Goal: Information Seeking & Learning: Learn about a topic

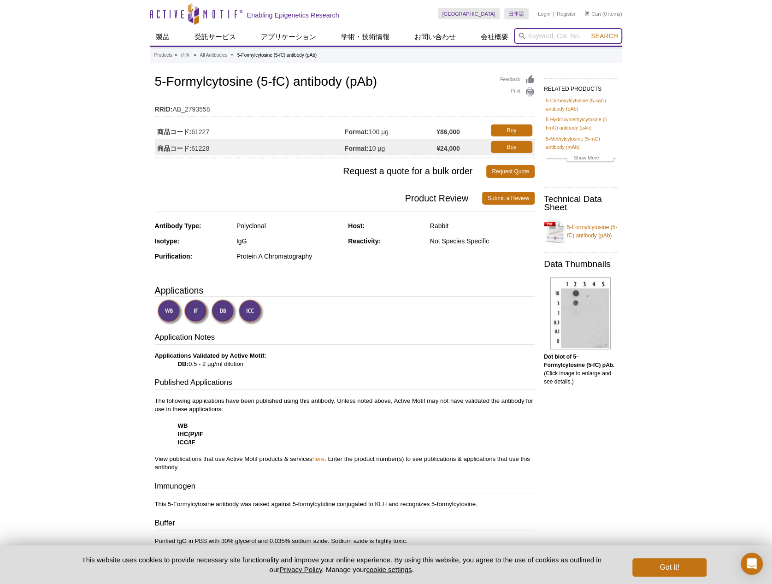
click at [529, 36] on input "search" at bounding box center [568, 36] width 108 height 16
click at [529, 37] on span "Search" at bounding box center [604, 35] width 27 height 7
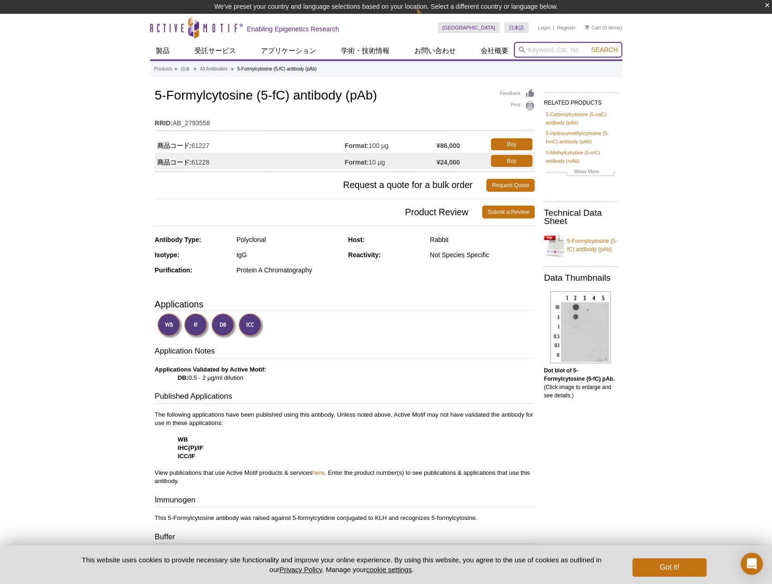
click at [551, 51] on input "search" at bounding box center [568, 50] width 108 height 16
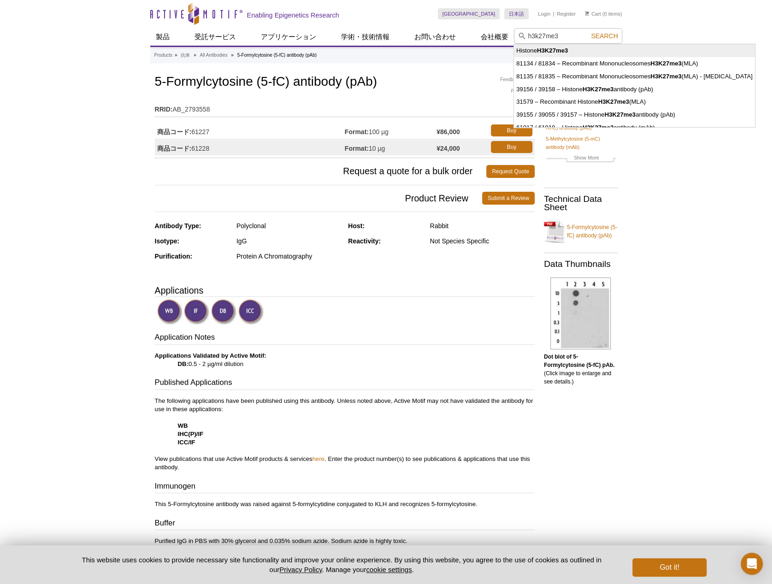
click at [558, 52] on strong "H3K27me3" at bounding box center [552, 50] width 31 height 7
type input "Histone H3K27me3"
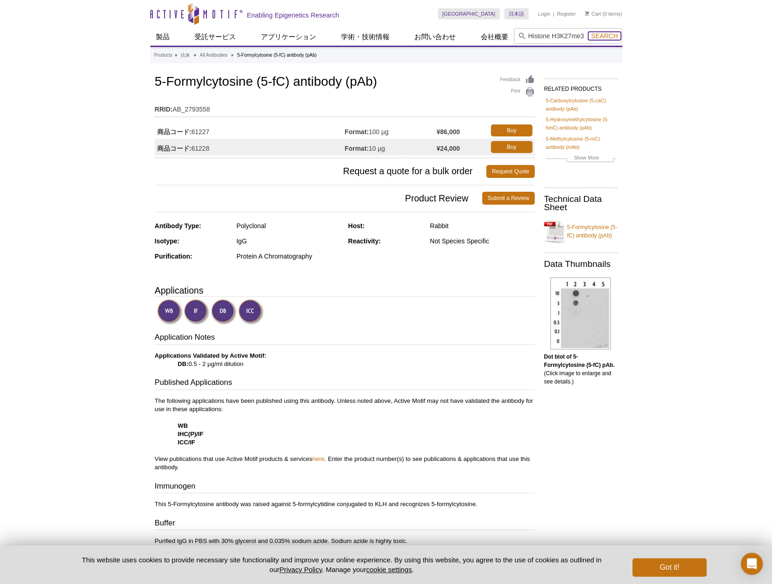
click at [599, 37] on span "Search" at bounding box center [604, 35] width 27 height 7
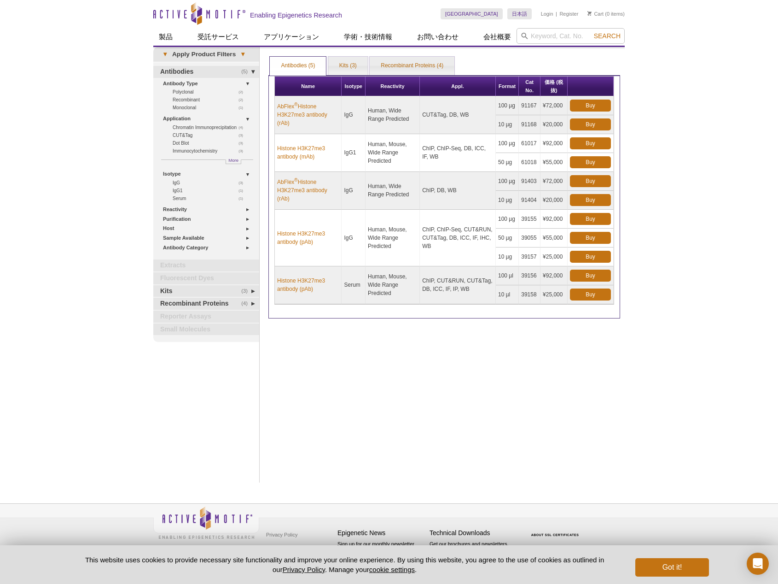
click at [350, 353] on div "Print Results Antibodies (5) Kits (3) Recombinant Proteins (4) Antibodies (5) A…" at bounding box center [444, 264] width 361 height 435
click at [298, 238] on link "Histone H3K27me3 antibody (pAb)" at bounding box center [308, 237] width 62 height 17
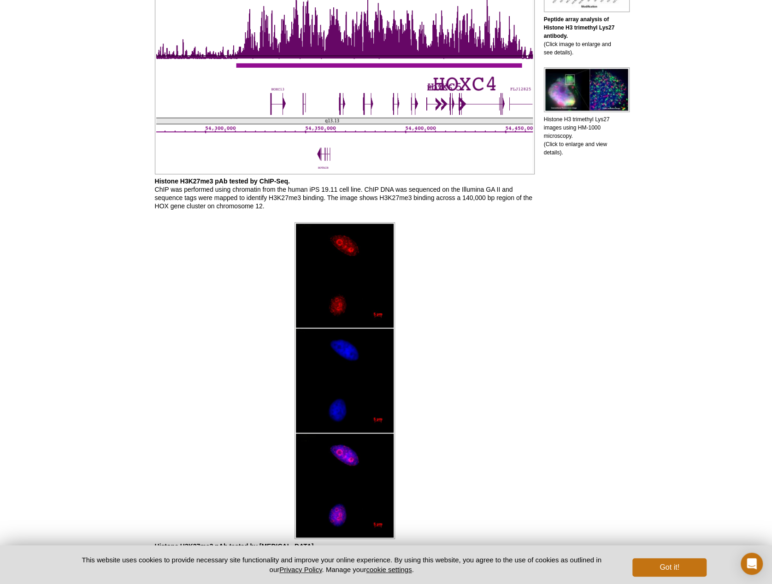
scroll to position [629, 0]
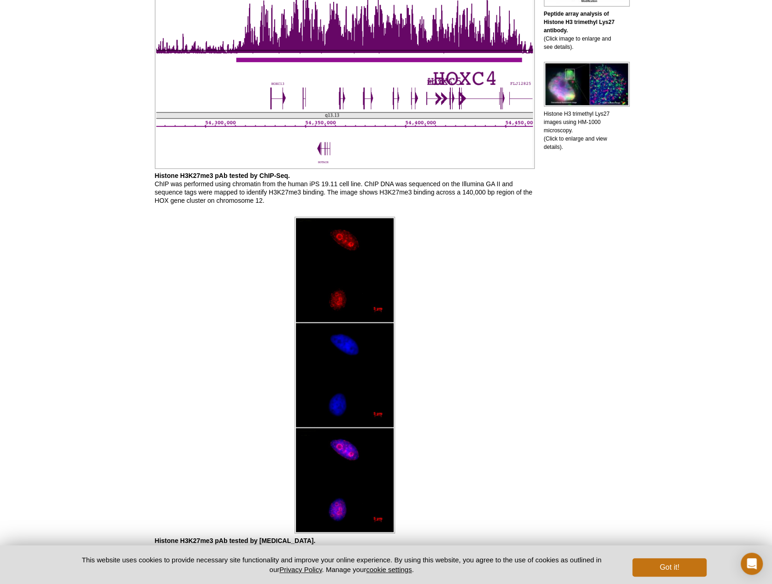
click at [462, 282] on div at bounding box center [345, 375] width 380 height 322
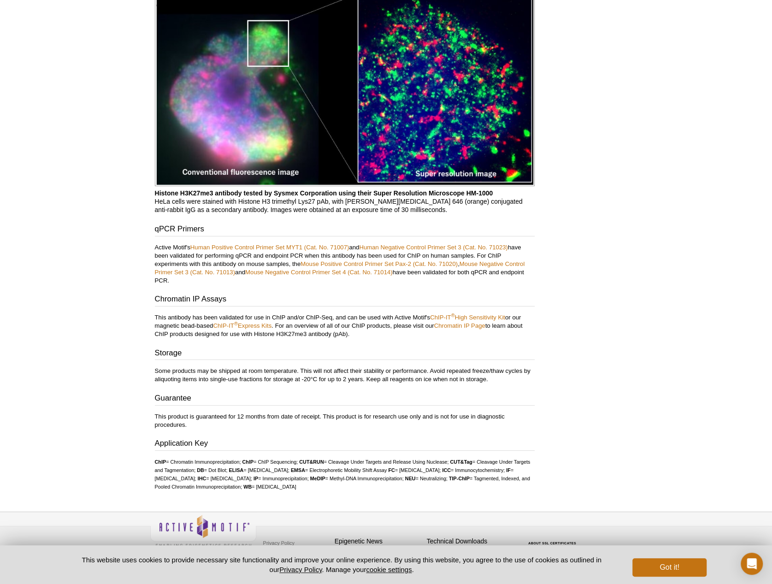
scroll to position [1812, 0]
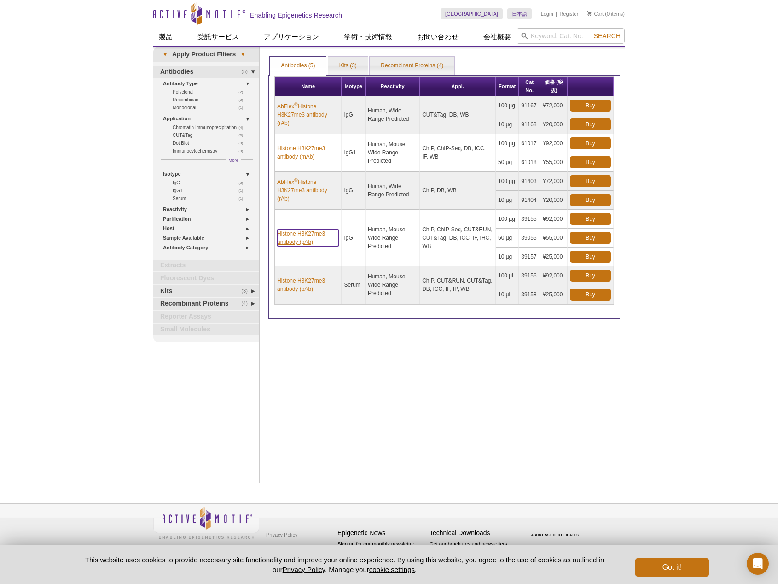
click at [319, 233] on link "Histone H3K27me3 antibody (pAb)" at bounding box center [308, 237] width 62 height 17
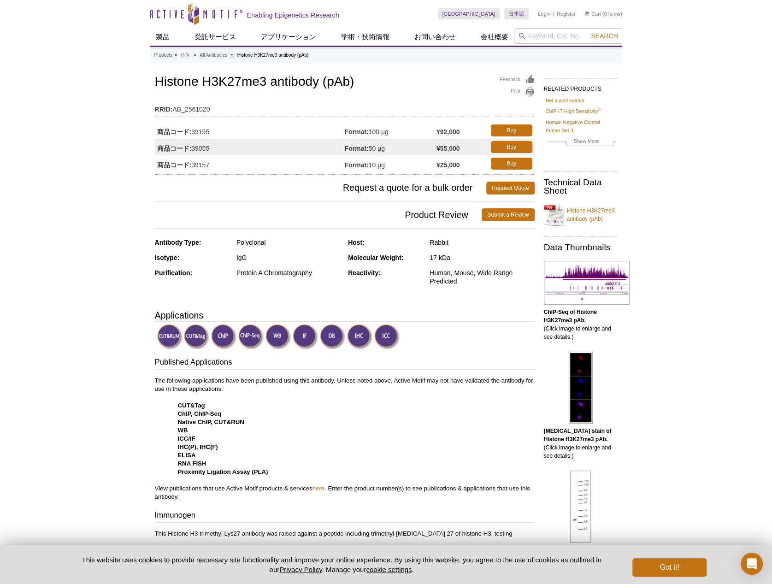
drag, startPoint x: 193, startPoint y: 150, endPoint x: 215, endPoint y: 152, distance: 21.3
click at [215, 152] on td "商品コード: 39055" at bounding box center [250, 147] width 190 height 17
copy td "39055"
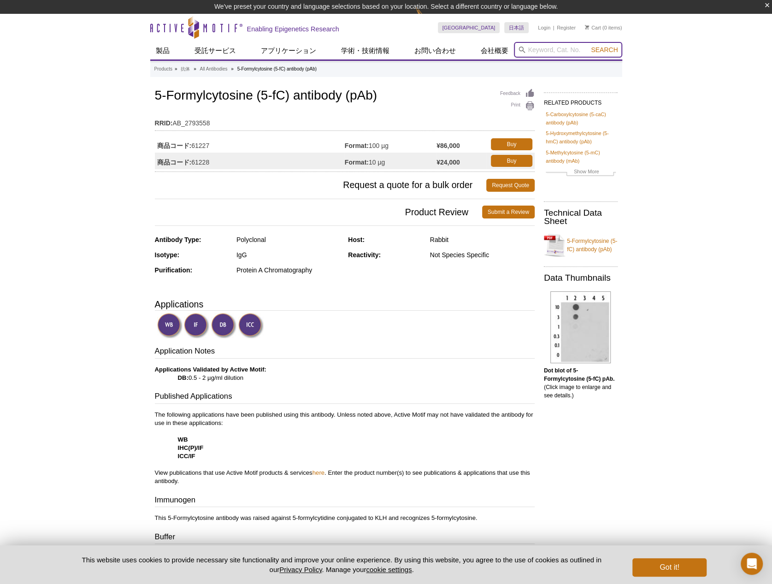
click at [565, 47] on input "search" at bounding box center [568, 50] width 108 height 16
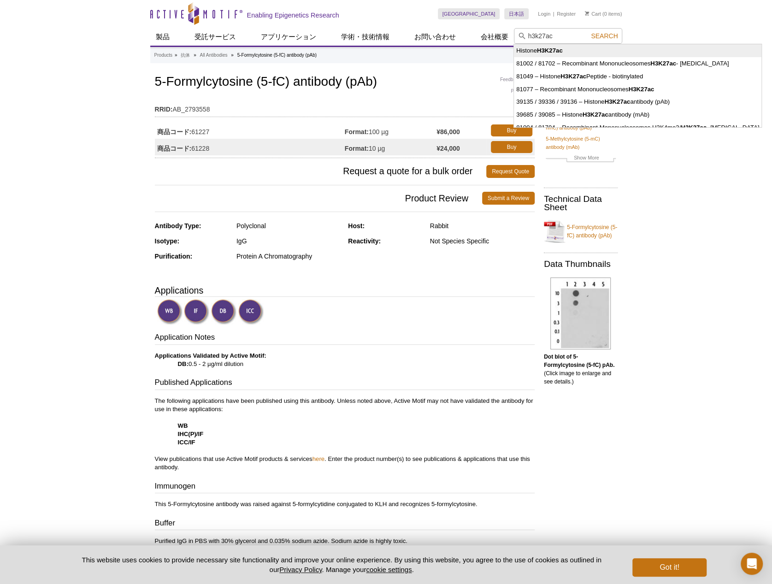
click at [561, 52] on strong "H3K27ac" at bounding box center [550, 50] width 26 height 7
type input "Histone H3K27ac"
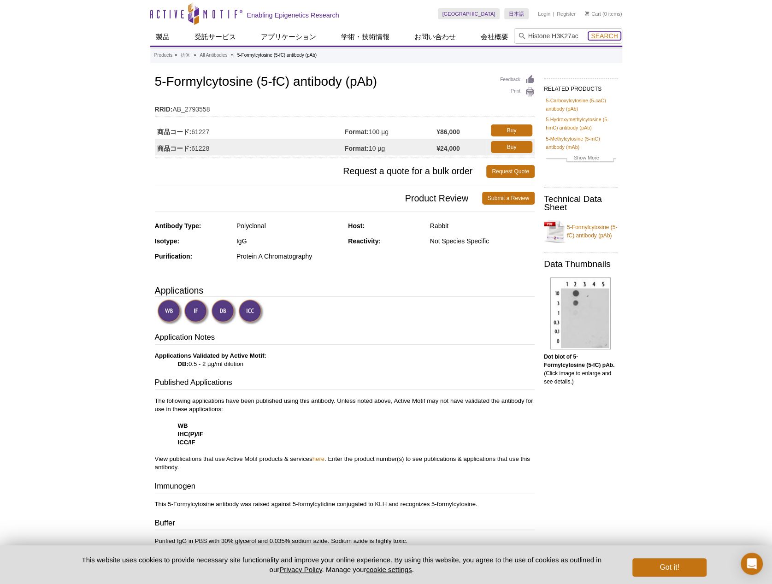
click at [596, 38] on span "Search" at bounding box center [604, 35] width 27 height 7
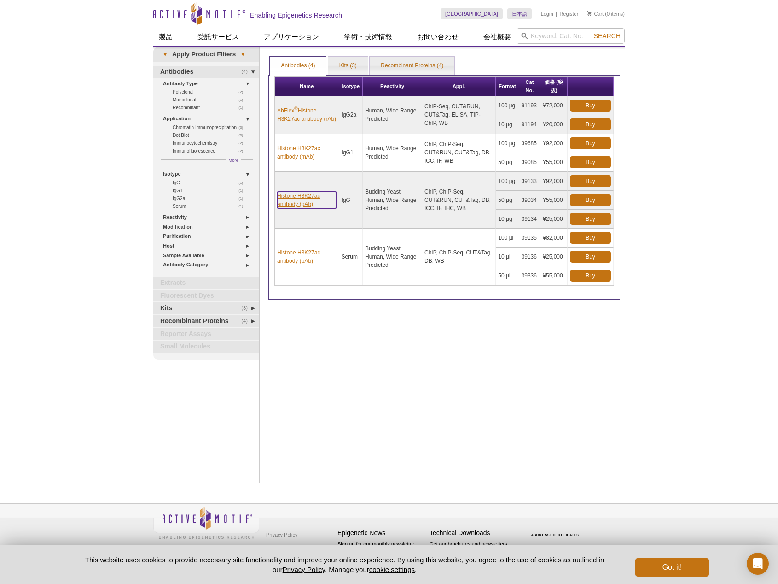
click at [301, 198] on link "Histone H3K27ac antibody (pAb)" at bounding box center [306, 200] width 59 height 17
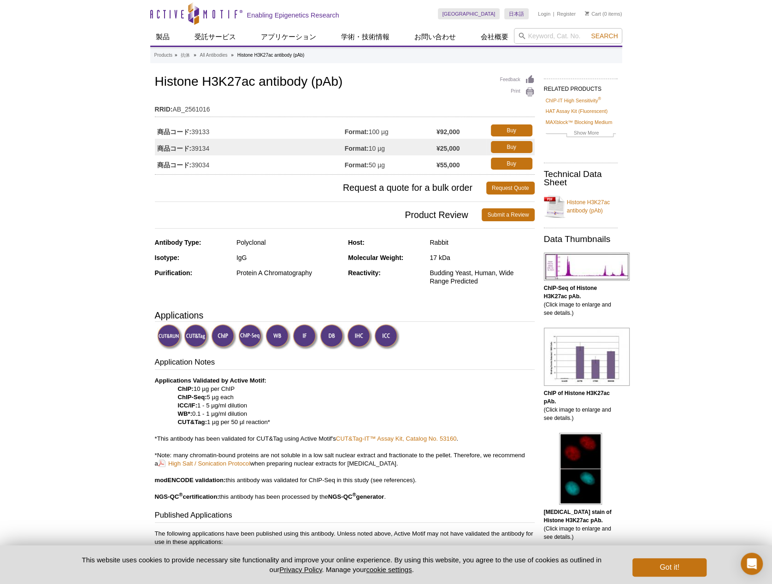
drag, startPoint x: 211, startPoint y: 165, endPoint x: 191, endPoint y: 165, distance: 19.8
click at [191, 165] on td "商品コード: 39034" at bounding box center [250, 163] width 190 height 17
copy td "39034"
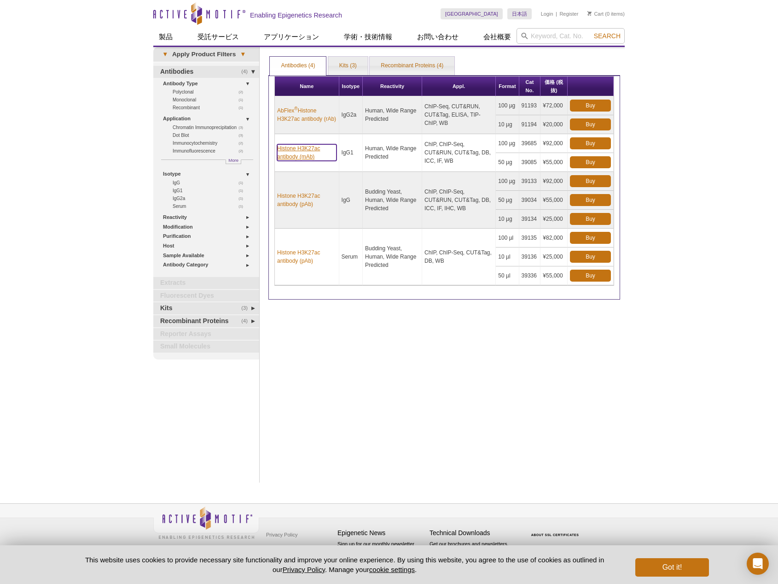
click at [298, 152] on link "Histone H3K27ac antibody (mAb)" at bounding box center [306, 152] width 59 height 17
click at [298, 154] on link "Histone H3K27ac antibody (mAb)" at bounding box center [306, 152] width 59 height 17
click at [301, 155] on link "Histone H3K27ac antibody (mAb)" at bounding box center [306, 152] width 59 height 17
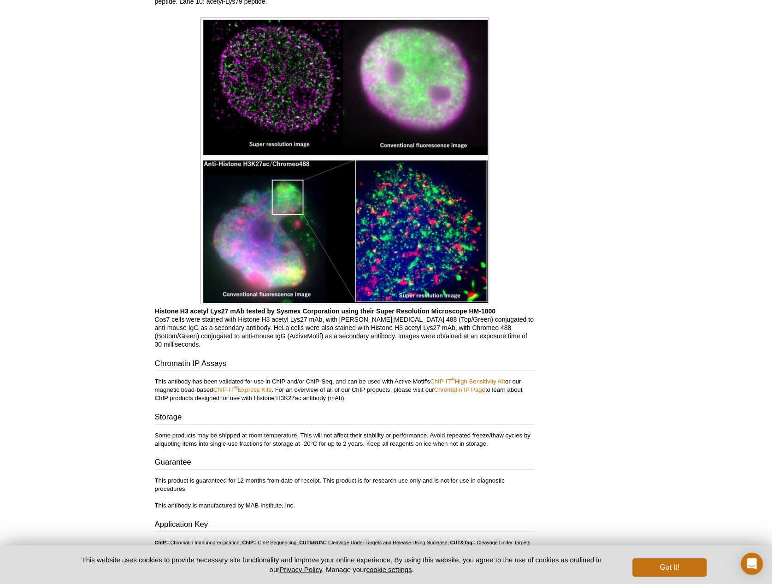
scroll to position [2503, 0]
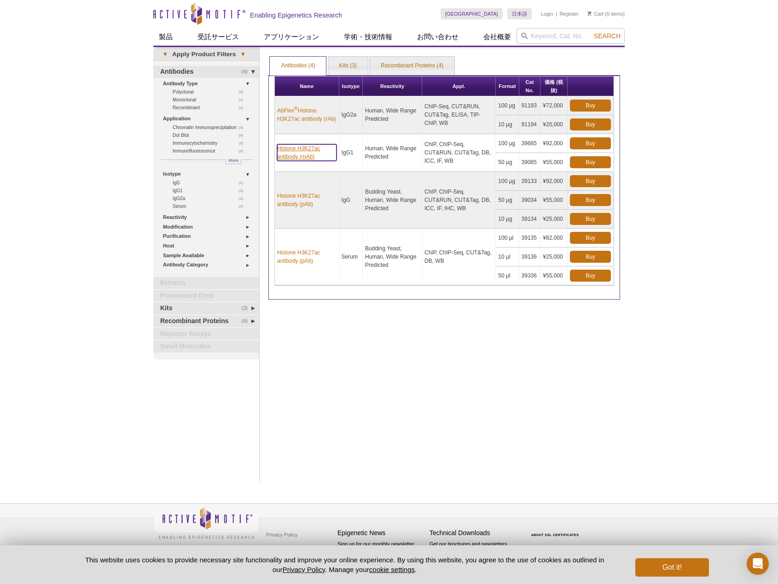
click at [287, 156] on link "Histone H3K27ac antibody (mAb)" at bounding box center [306, 152] width 59 height 17
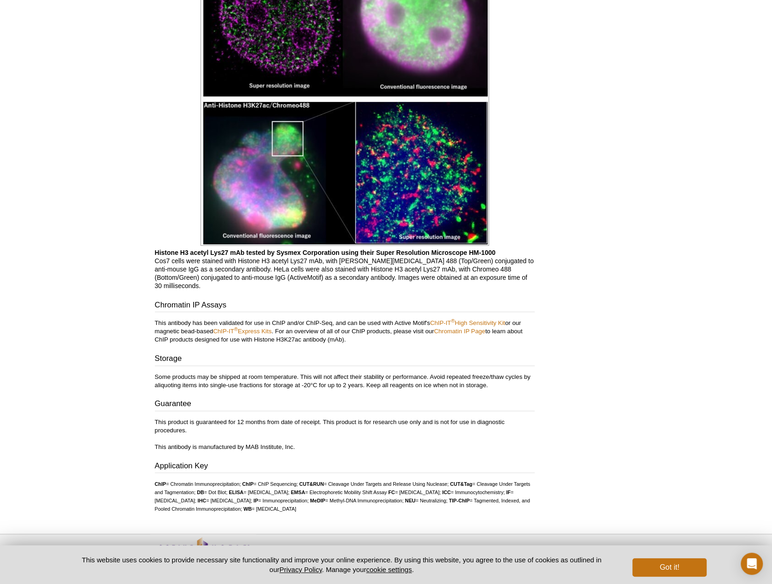
scroll to position [2574, 0]
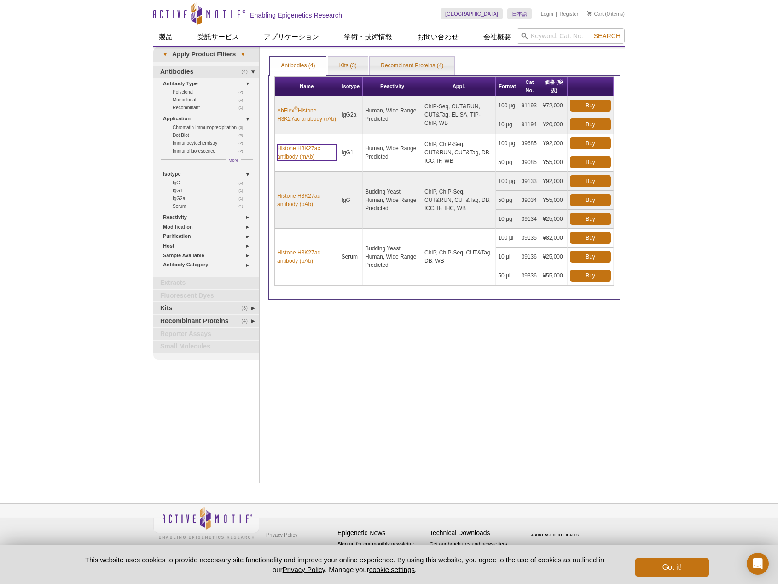
click at [307, 157] on link "Histone H3K27ac antibody (mAb)" at bounding box center [306, 152] width 59 height 17
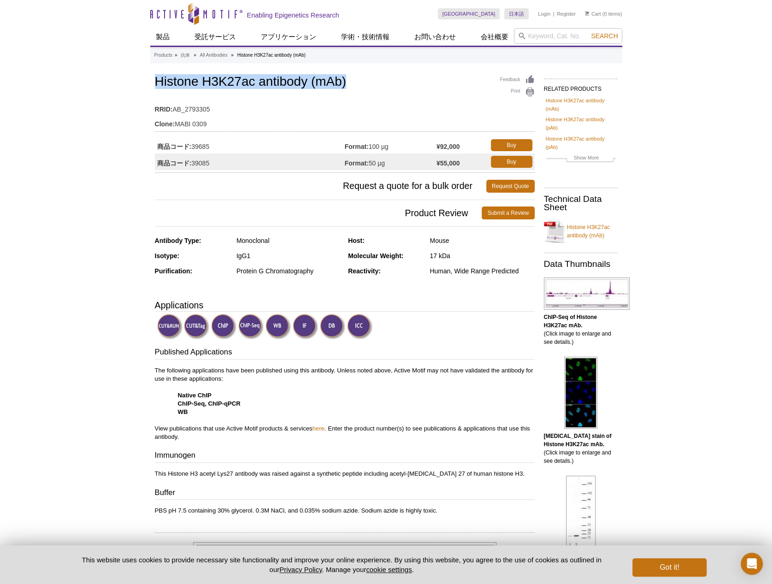
drag, startPoint x: 156, startPoint y: 82, endPoint x: 354, endPoint y: 82, distance: 197.6
click at [354, 82] on h1 "Histone H3K27ac antibody (mAb)" at bounding box center [345, 83] width 380 height 16
copy h1 "Histone H3K27ac antibody (mAb)"
click at [246, 169] on td "商品コード: 39085" at bounding box center [250, 161] width 190 height 17
click at [236, 157] on td "商品コード: 39085" at bounding box center [250, 161] width 190 height 17
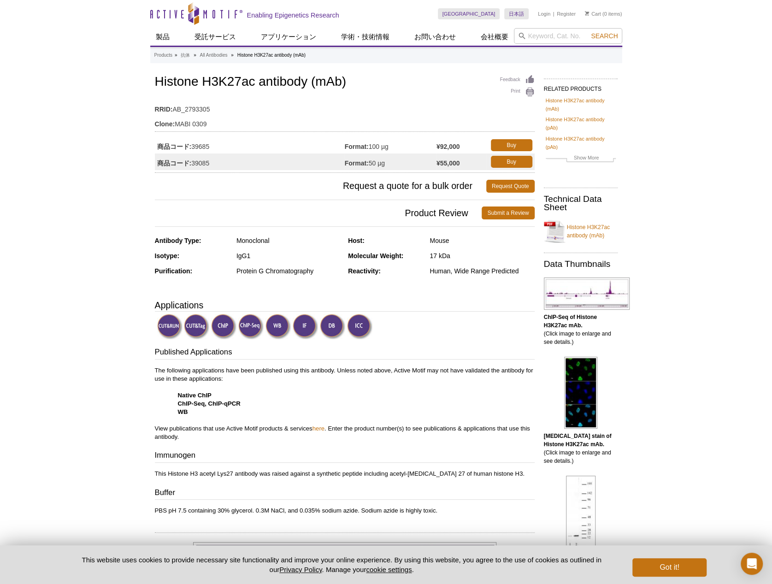
click at [216, 160] on td "商品コード: 39085" at bounding box center [250, 161] width 190 height 17
drag, startPoint x: 210, startPoint y: 163, endPoint x: 193, endPoint y: 163, distance: 17.5
click at [193, 163] on td "商品コード: 39085" at bounding box center [250, 161] width 190 height 17
copy td "39085"
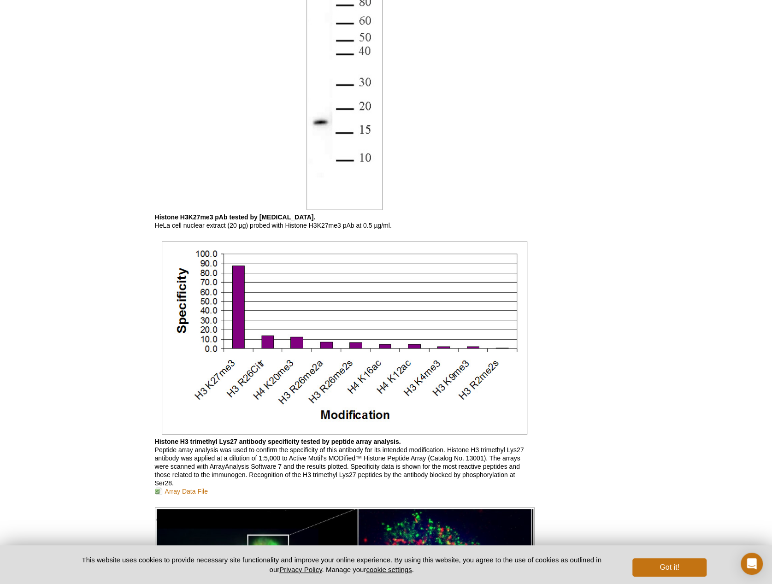
scroll to position [1305, 0]
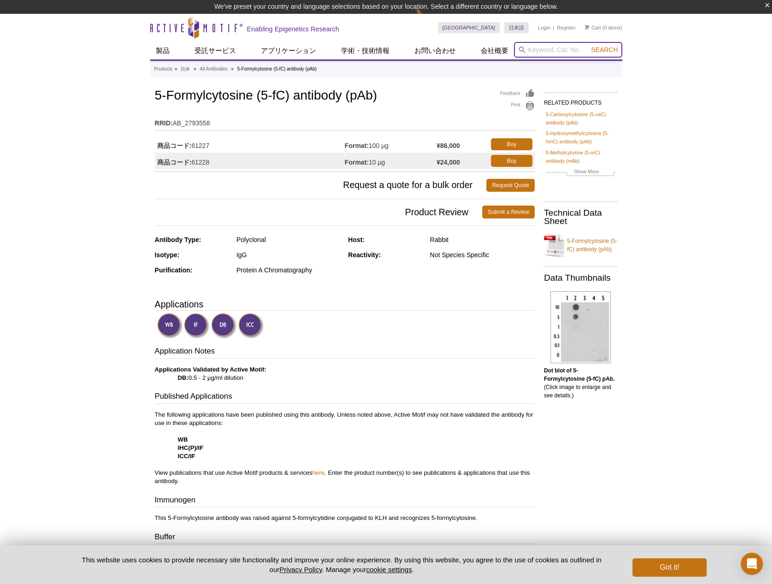
click at [549, 47] on input "search" at bounding box center [568, 50] width 108 height 16
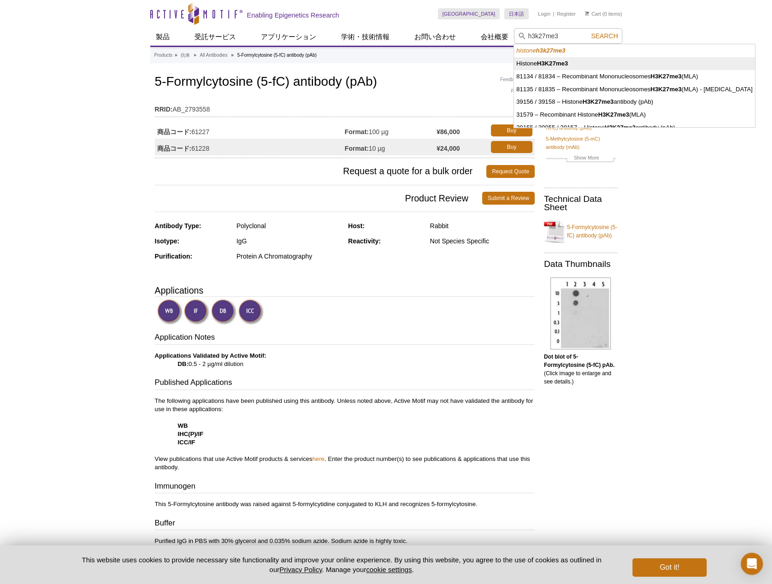
click at [553, 63] on strong "H3K27me3" at bounding box center [552, 63] width 31 height 7
type input "Histone H3K27me3"
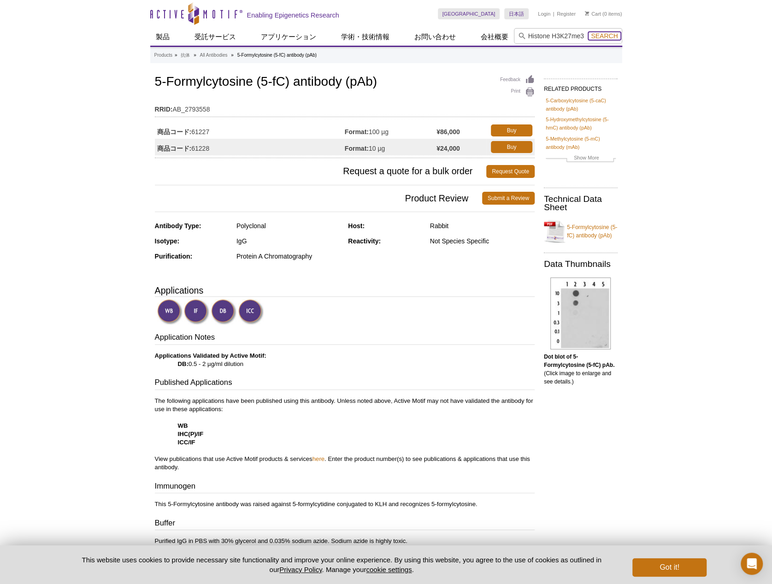
click at [613, 33] on span "Search" at bounding box center [604, 35] width 27 height 7
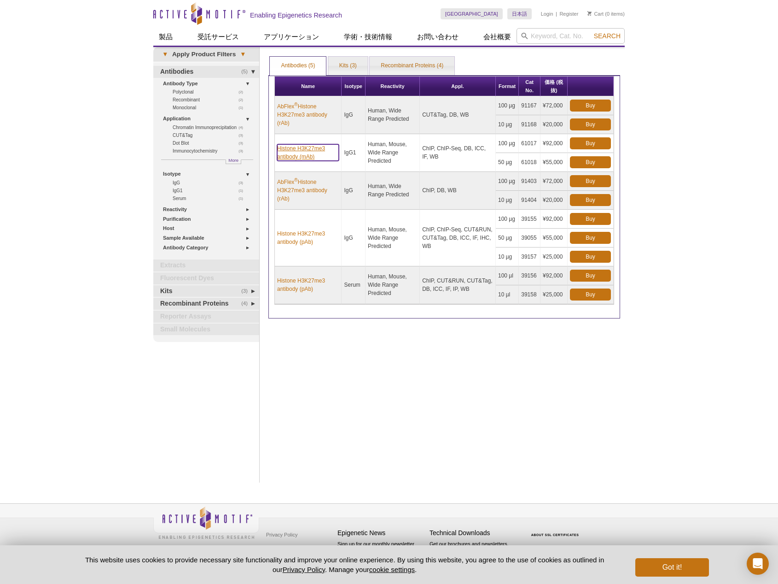
click at [304, 150] on link "Histone H3K27me3 antibody (mAb)" at bounding box center [308, 152] width 62 height 17
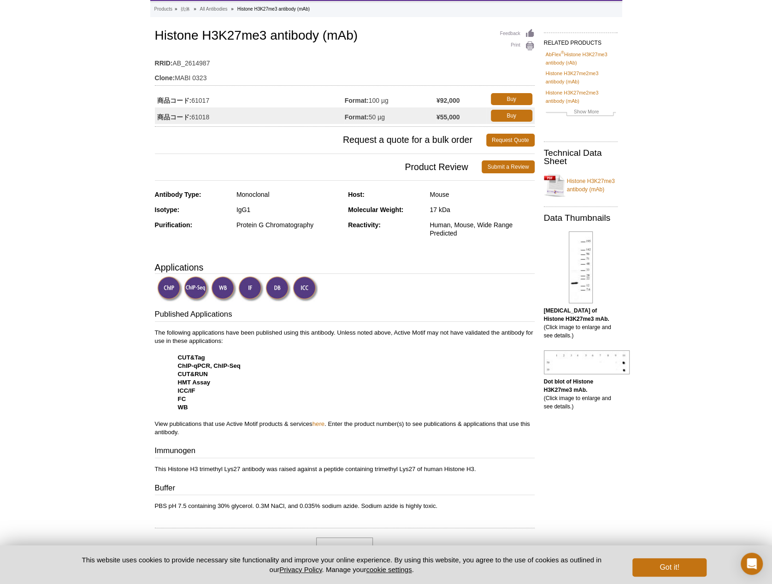
click at [468, 290] on div at bounding box center [345, 289] width 377 height 27
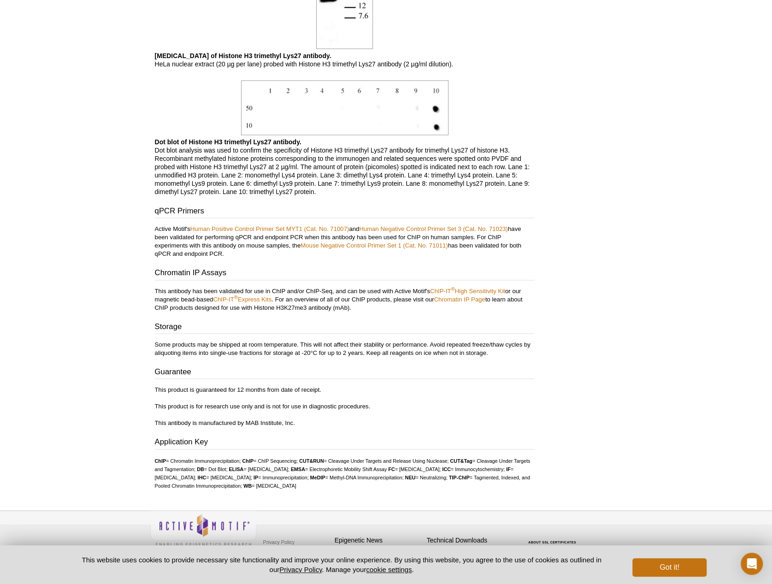
scroll to position [717, 0]
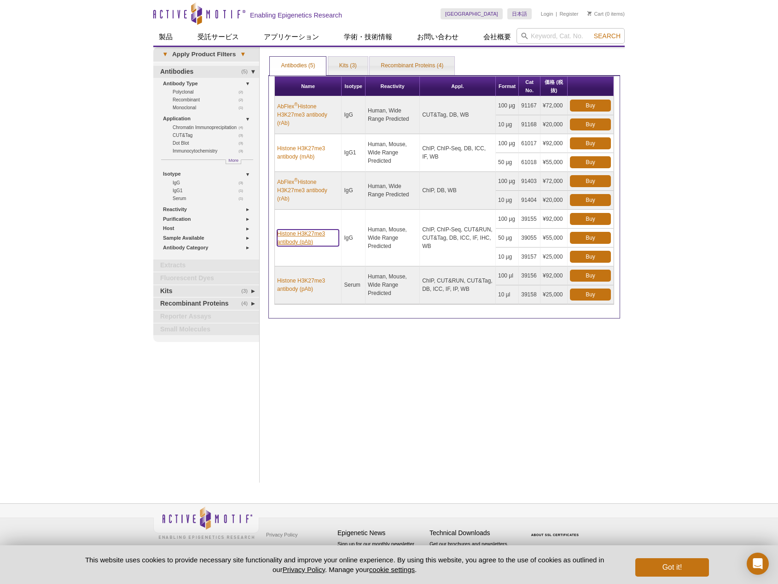
click at [308, 231] on link "Histone H3K27me3 antibody (pAb)" at bounding box center [308, 237] width 62 height 17
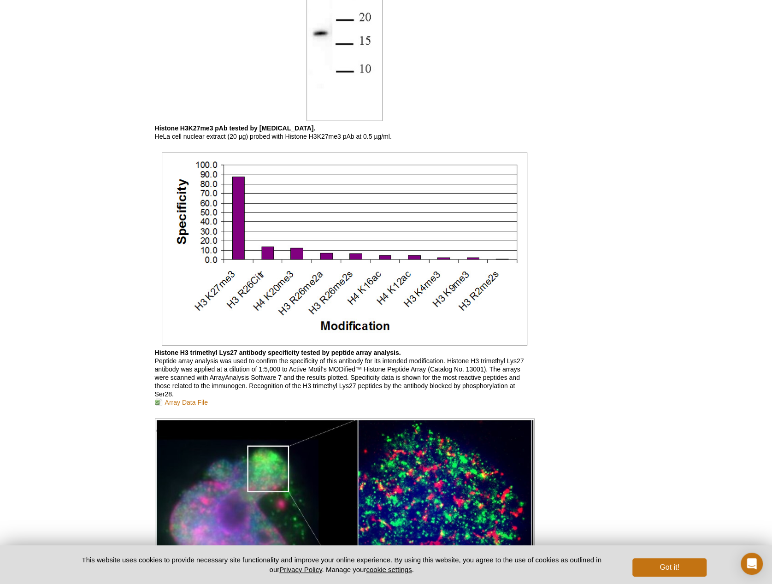
scroll to position [1378, 0]
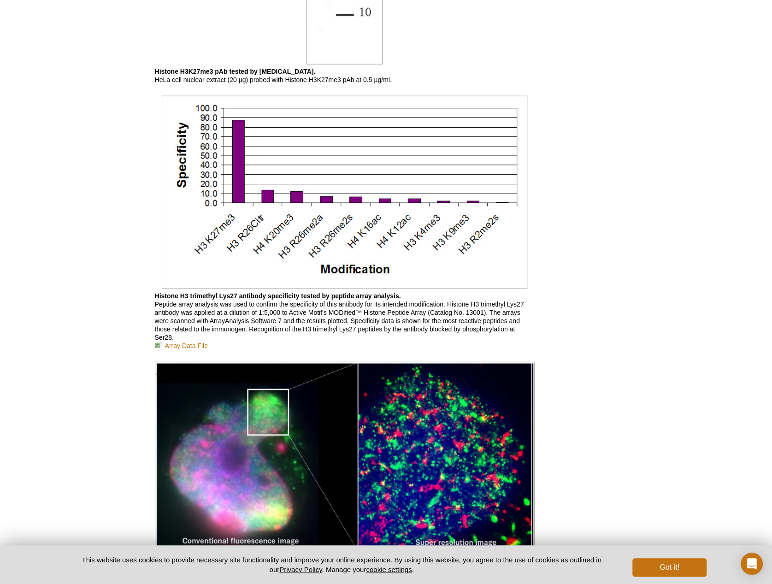
scroll to position [1428, 0]
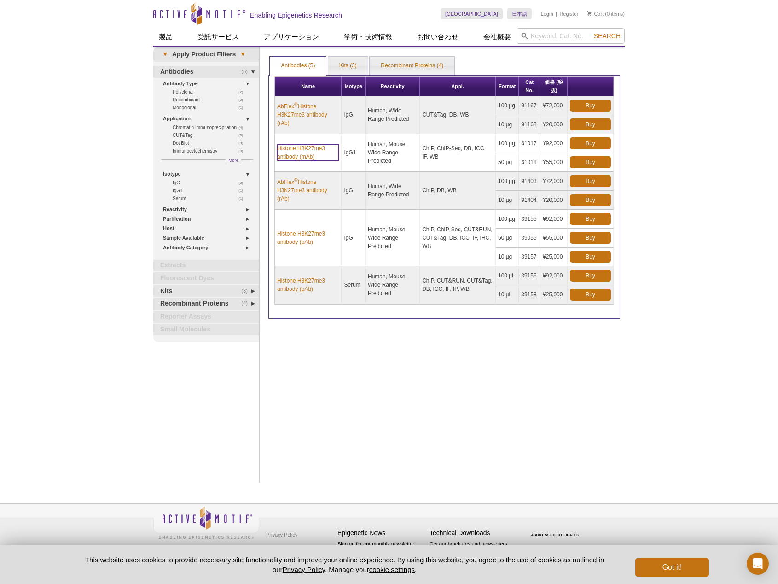
click at [301, 152] on link "Histone H3K27me3 antibody (mAb)" at bounding box center [308, 152] width 62 height 17
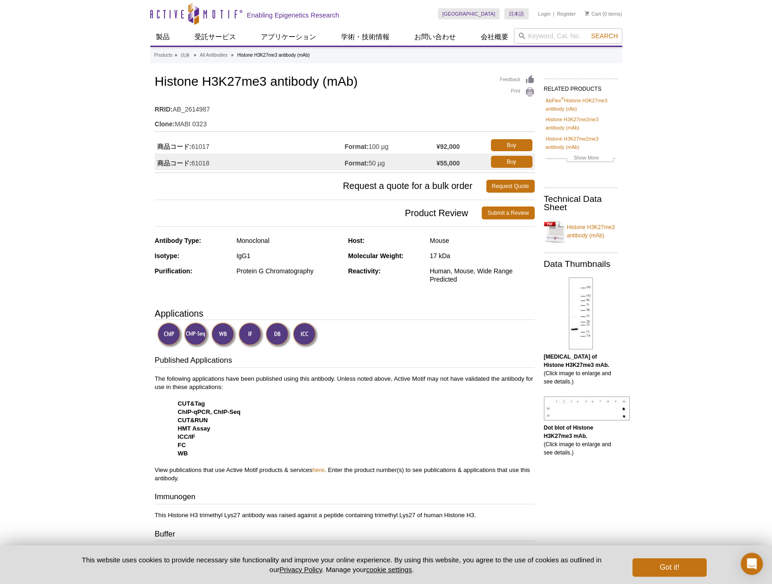
click at [426, 339] on div at bounding box center [345, 335] width 377 height 27
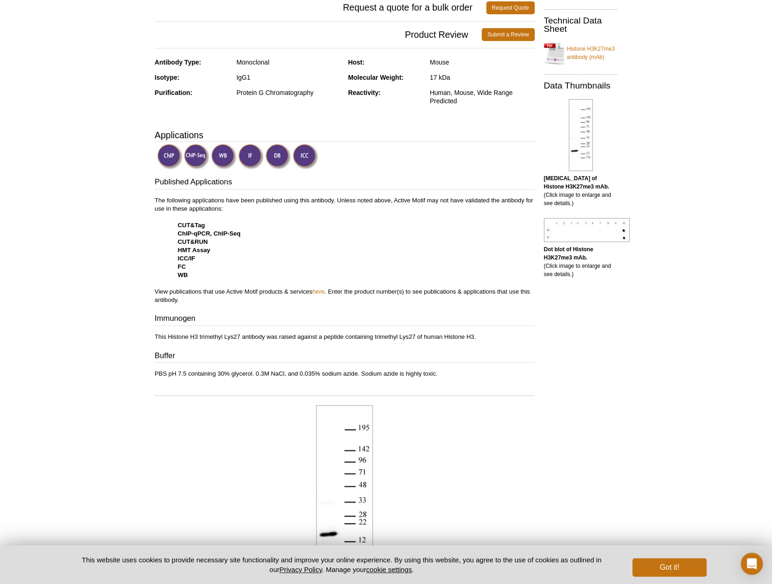
scroll to position [21, 0]
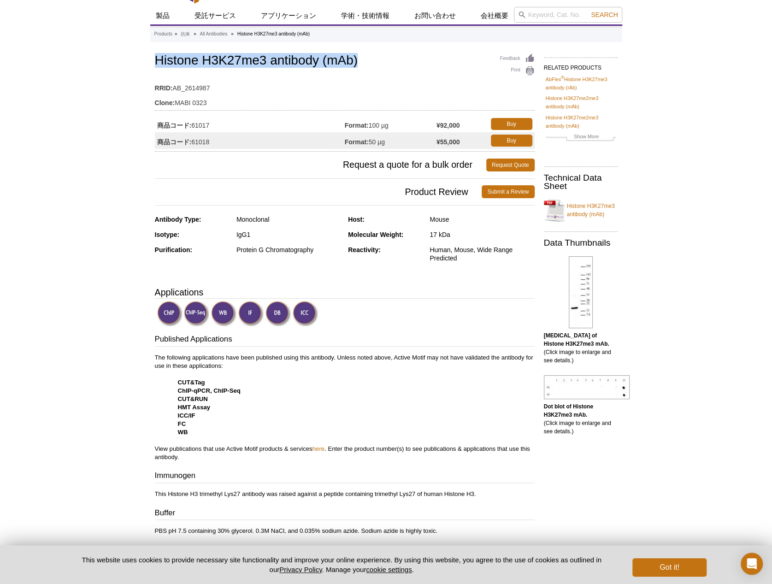
drag, startPoint x: 157, startPoint y: 61, endPoint x: 375, endPoint y: 55, distance: 218.4
click at [375, 55] on h1 "Histone H3K27me3 antibody (mAb)" at bounding box center [345, 61] width 380 height 16
copy h1 "Histone H3K27me3 antibody (mAb)"
drag, startPoint x: 193, startPoint y: 142, endPoint x: 212, endPoint y: 145, distance: 19.5
click at [212, 145] on td "商品コード: 61018" at bounding box center [250, 140] width 190 height 17
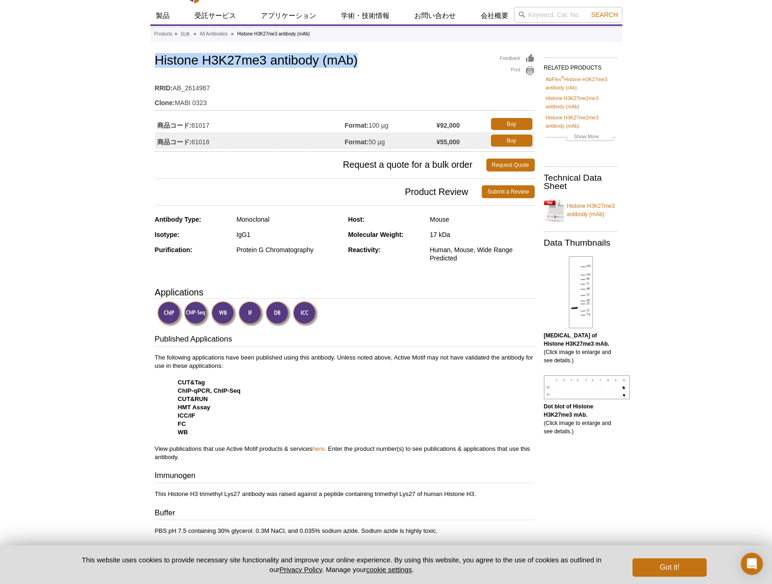
copy td "61018"
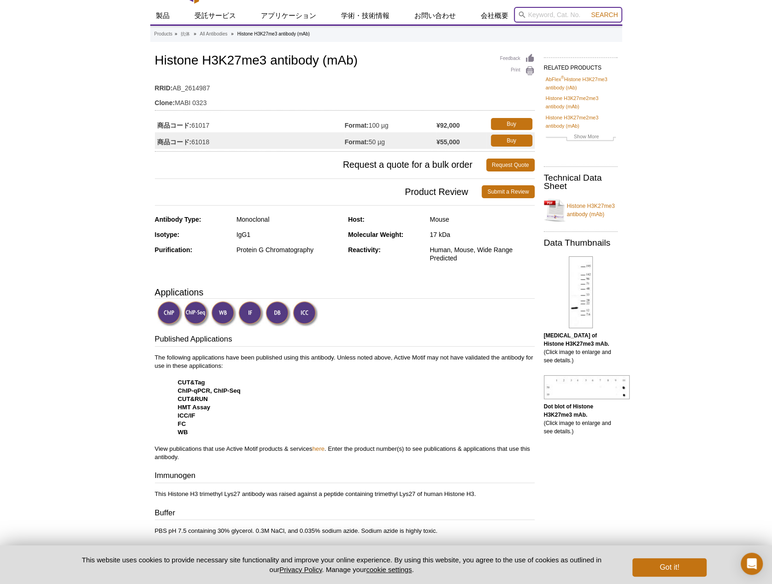
click at [558, 14] on input "search" at bounding box center [568, 15] width 108 height 16
paste input "Histone H3K27ac antibody (mAb)"
type input "Histone H3K27ac antibody (mAb)"
click at [588, 11] on button "Search" at bounding box center [604, 15] width 32 height 8
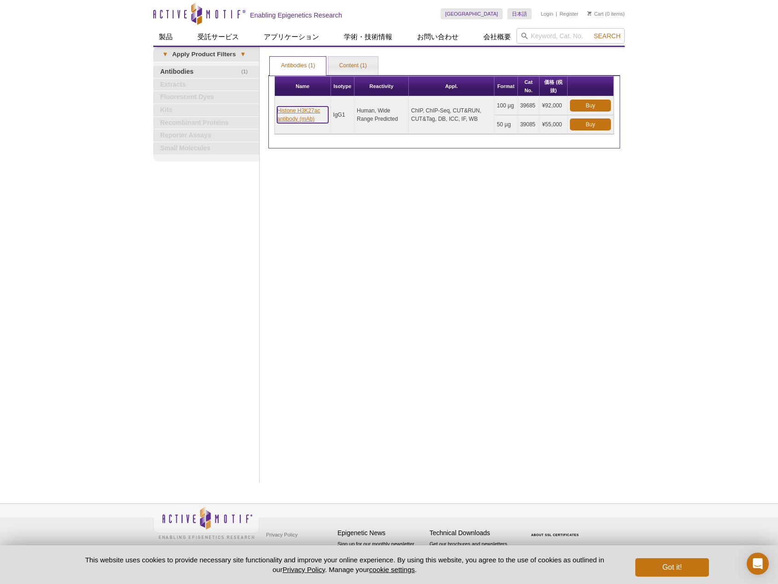
click at [302, 114] on link "Histone H3K27ac antibody (mAb)" at bounding box center [302, 114] width 51 height 17
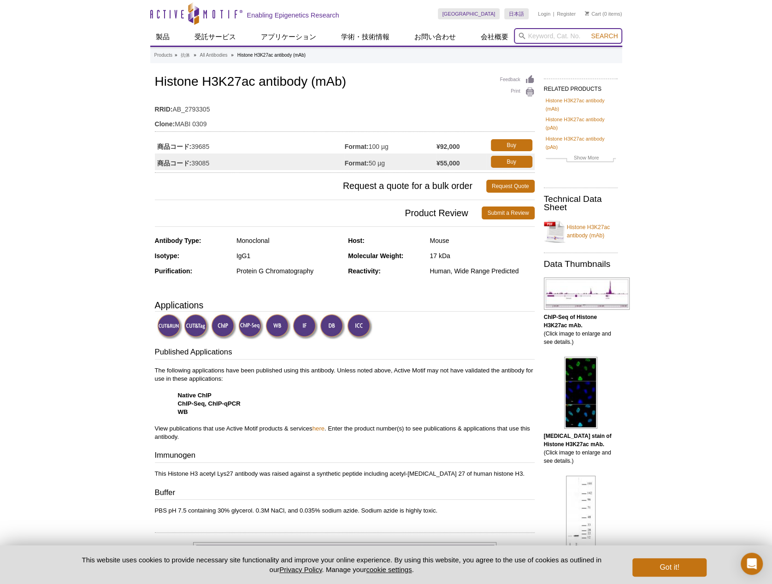
click at [575, 34] on input "search" at bounding box center [568, 36] width 108 height 16
paste input "[PERSON_NAME] Ser5ph"
type input "[PERSON_NAME] Ser5ph"
click at [588, 32] on button "Search" at bounding box center [604, 36] width 32 height 8
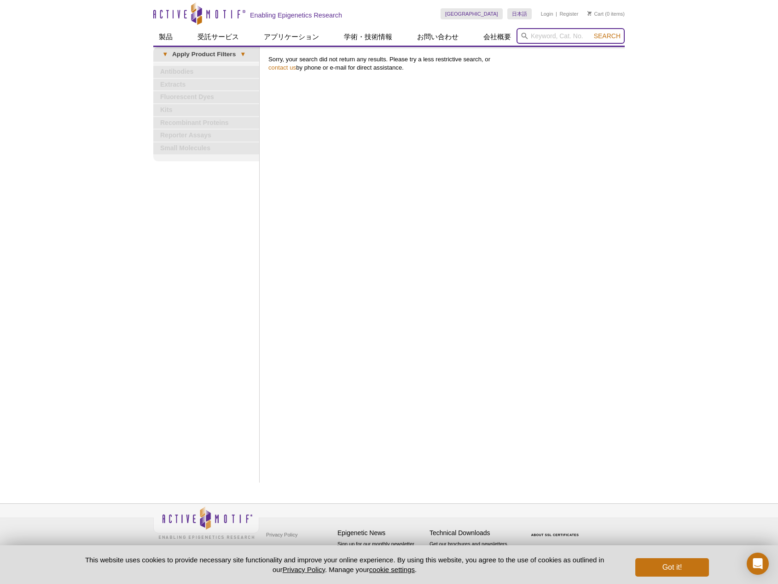
click at [562, 35] on input "search" at bounding box center [571, 36] width 108 height 16
type input "rna polymerase"
click at [591, 32] on button "Search" at bounding box center [607, 36] width 32 height 8
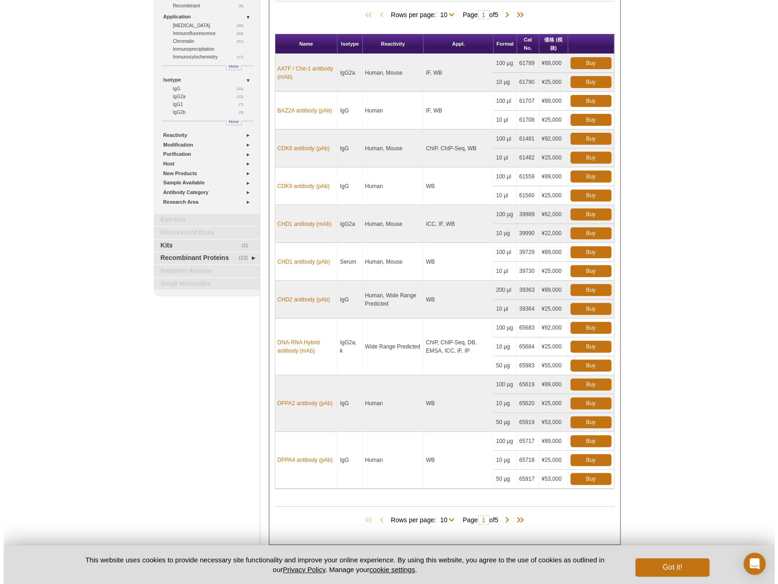
scroll to position [153, 0]
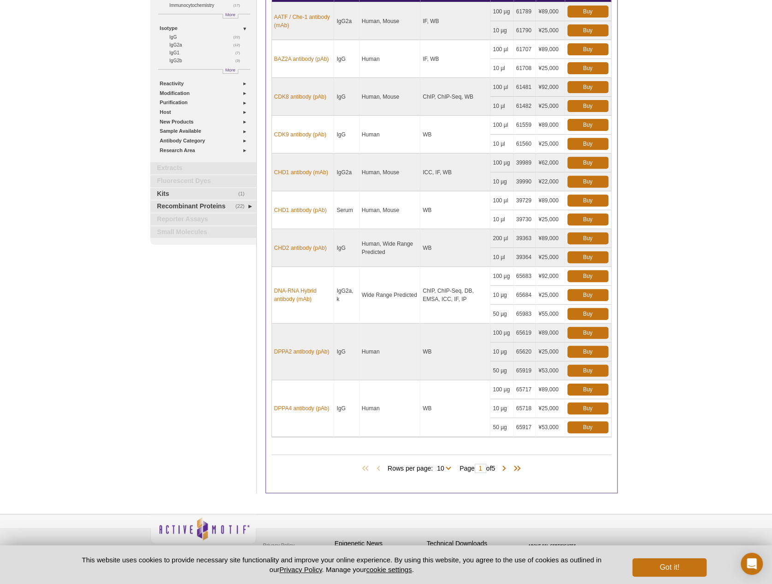
click at [499, 463] on span "Page 1 of 5" at bounding box center [477, 467] width 45 height 9
click at [506, 464] on span at bounding box center [503, 468] width 9 height 9
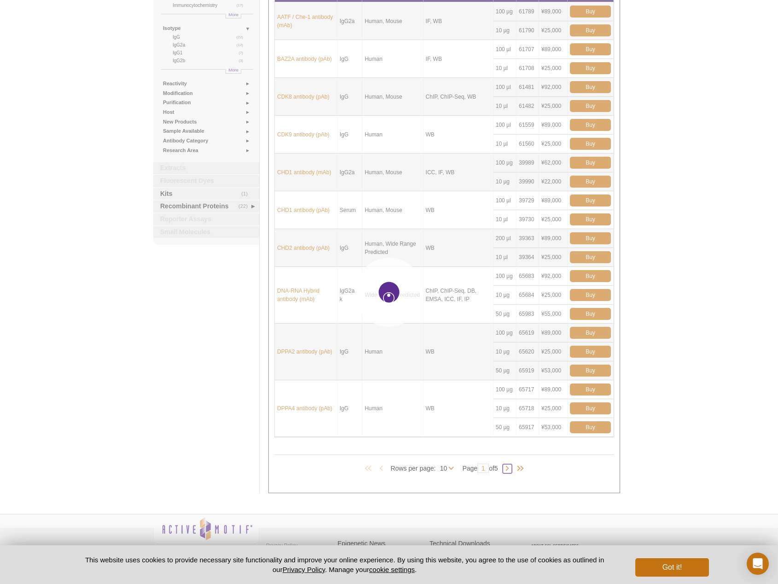
type input "2"
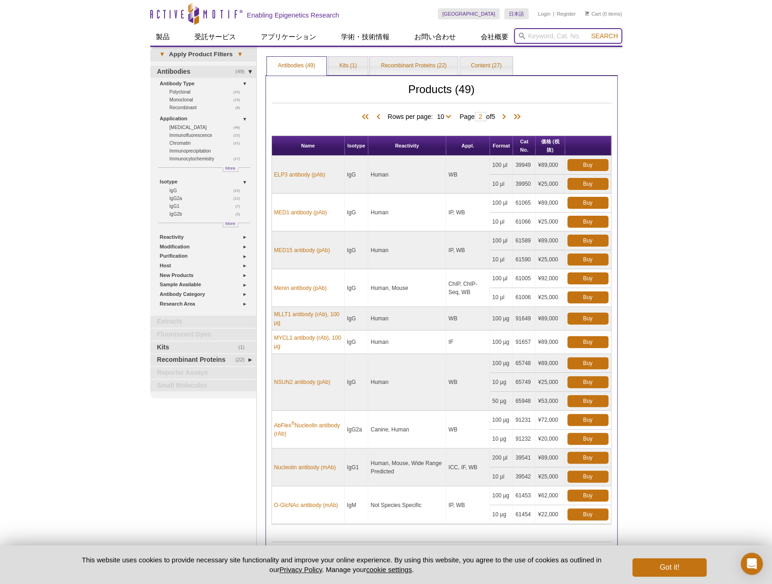
click at [544, 32] on input "search" at bounding box center [568, 36] width 108 height 16
type input "rpb1"
click at [608, 39] on button "Search" at bounding box center [604, 36] width 32 height 8
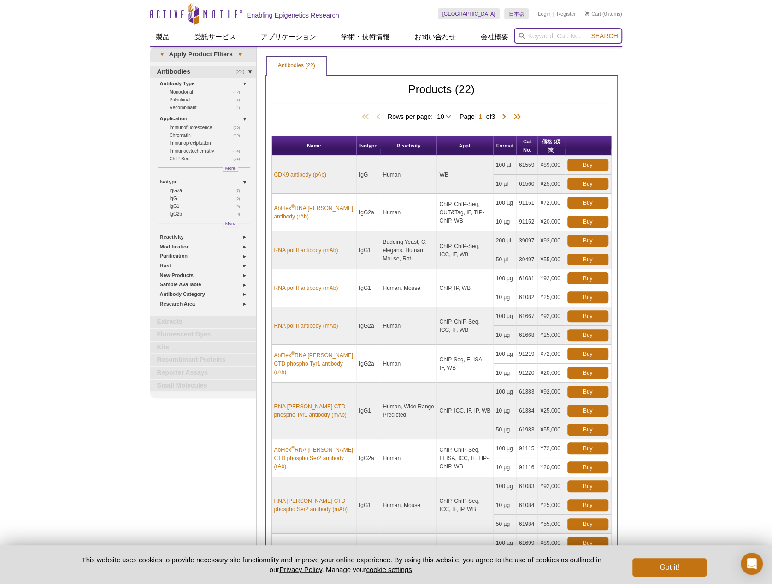
click at [546, 35] on input "search" at bounding box center [568, 36] width 108 height 16
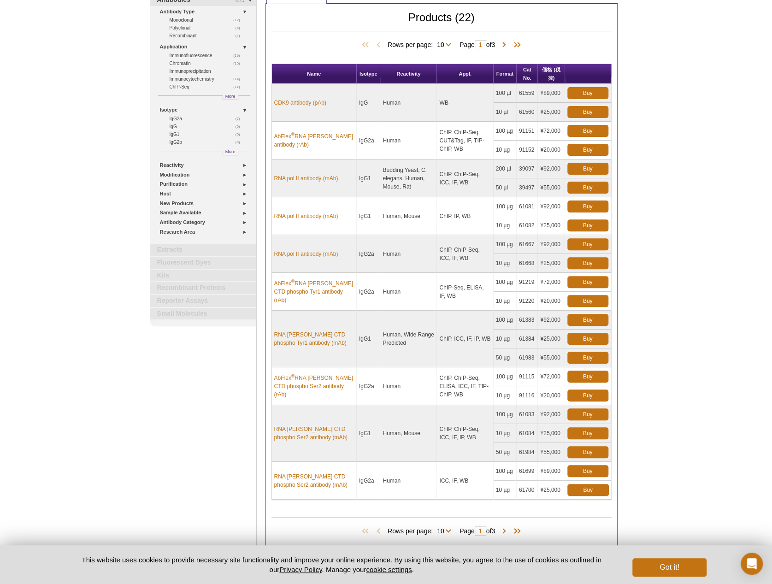
scroll to position [107, 0]
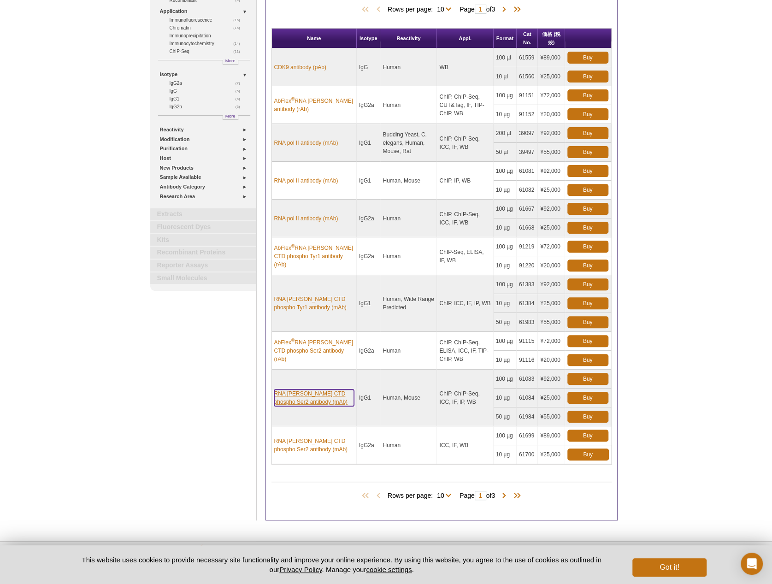
click at [318, 391] on link "RNA [PERSON_NAME] CTD phospho Ser2 antibody (mAb)" at bounding box center [314, 397] width 80 height 17
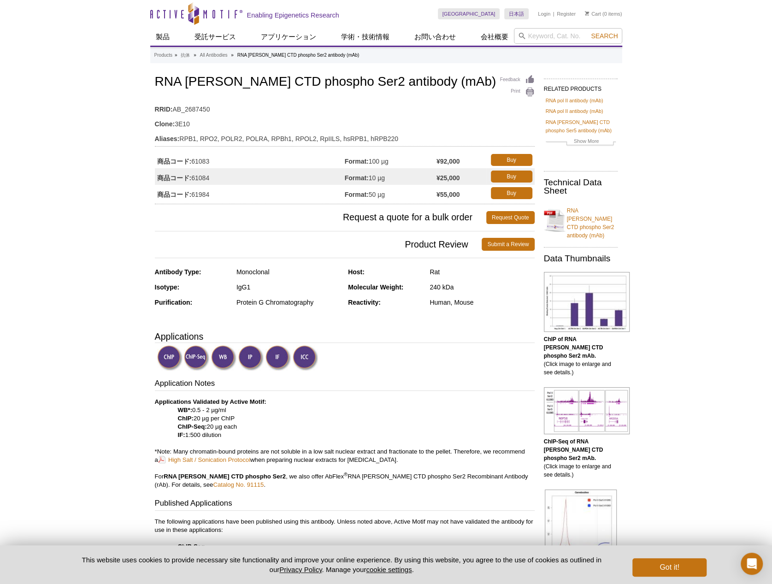
drag, startPoint x: 193, startPoint y: 195, endPoint x: 212, endPoint y: 196, distance: 19.4
click at [212, 196] on td "商品コード: 61984" at bounding box center [250, 193] width 190 height 17
copy td "61984"
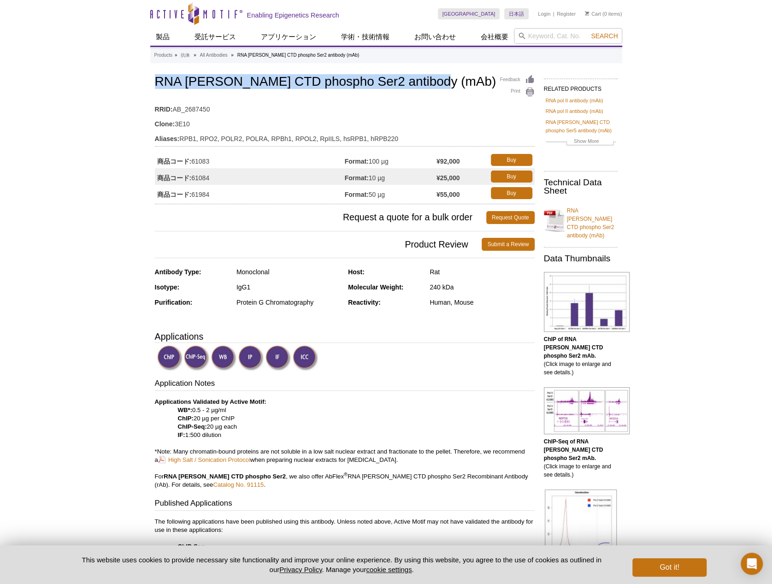
drag, startPoint x: 180, startPoint y: 82, endPoint x: 446, endPoint y: 82, distance: 266.2
click at [446, 82] on h1 "RNA pol II CTD phospho Ser2 antibody (mAb)" at bounding box center [345, 83] width 380 height 16
copy h1 "RNA [PERSON_NAME] CTD phospho Ser2 antibody (mAb)"
click at [586, 141] on link "Show More" at bounding box center [580, 142] width 70 height 11
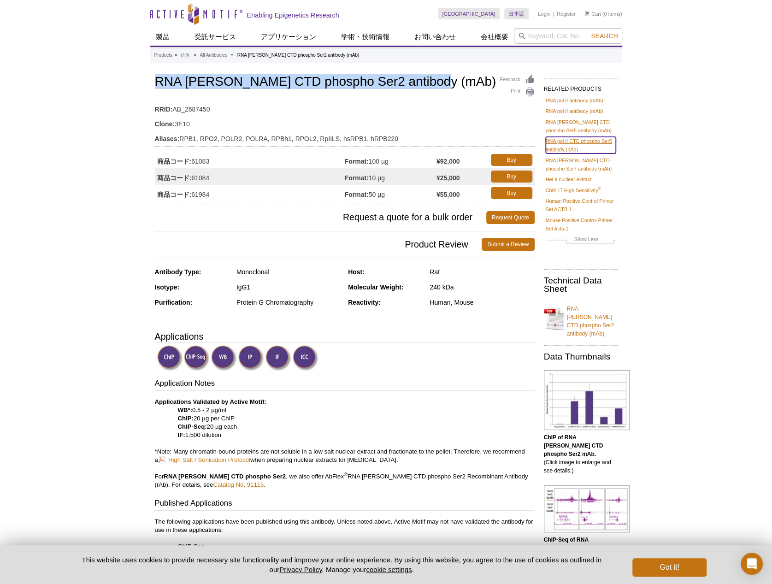
click at [594, 142] on link "RNA pol II CTD phospho Ser5 antibody (pAb)" at bounding box center [580, 145] width 70 height 17
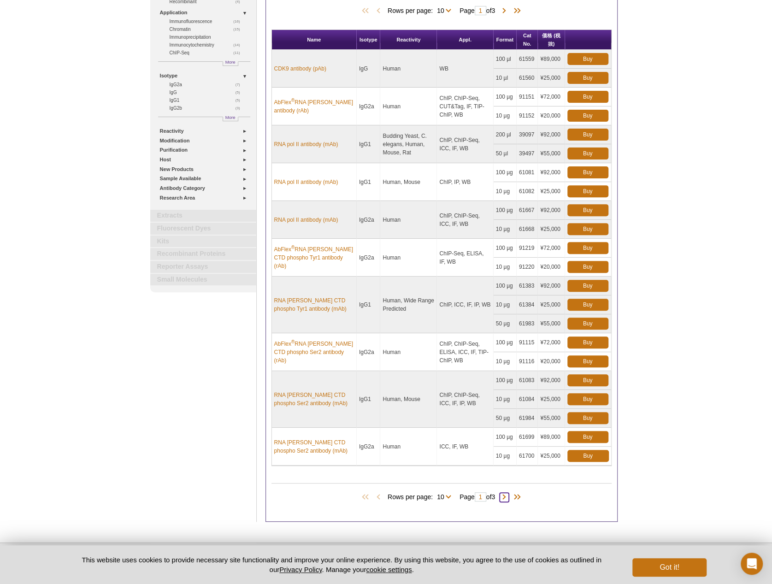
click at [509, 494] on span at bounding box center [503, 496] width 9 height 9
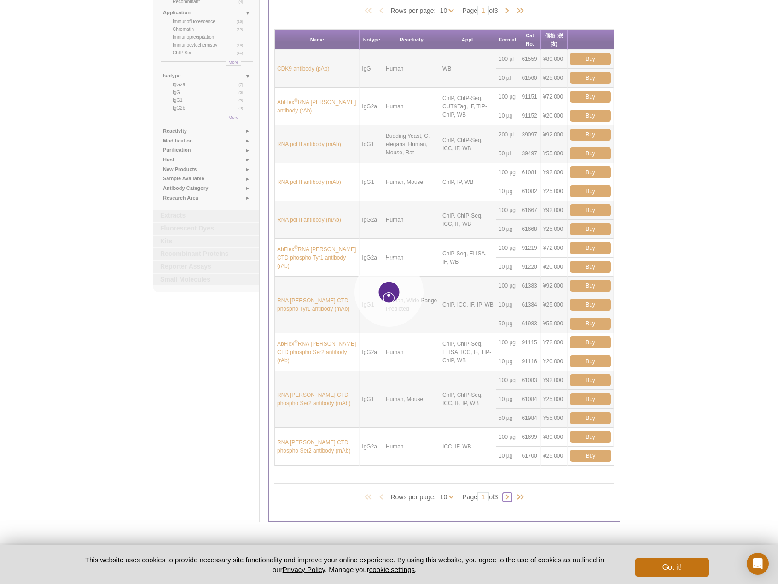
type input "2"
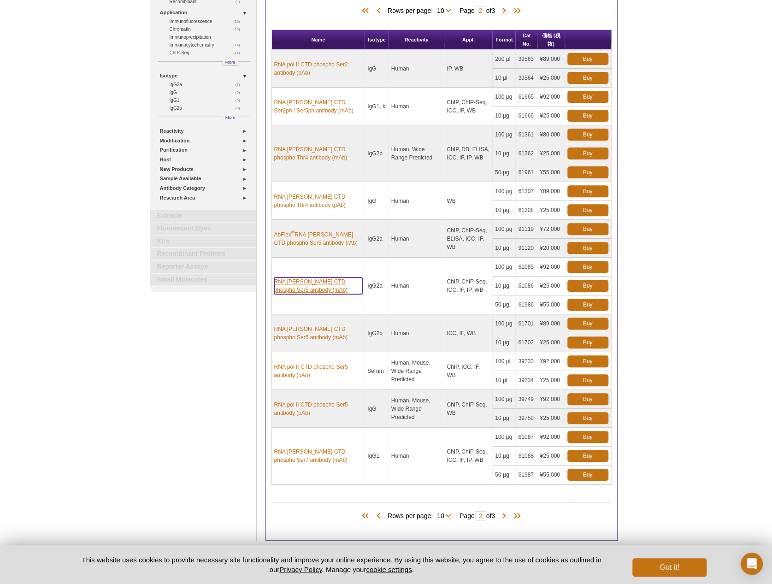
click at [309, 287] on link "RNA pol II CTD phospho Ser5 antibody (mAb)" at bounding box center [318, 285] width 88 height 17
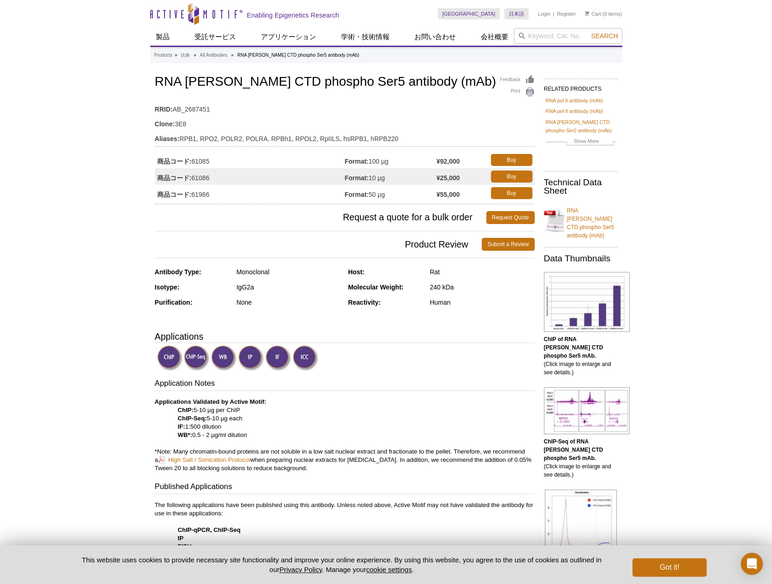
drag, startPoint x: 193, startPoint y: 194, endPoint x: 216, endPoint y: 194, distance: 23.0
click at [216, 194] on td "商品コード: 61986" at bounding box center [250, 193] width 190 height 17
copy td "61986"
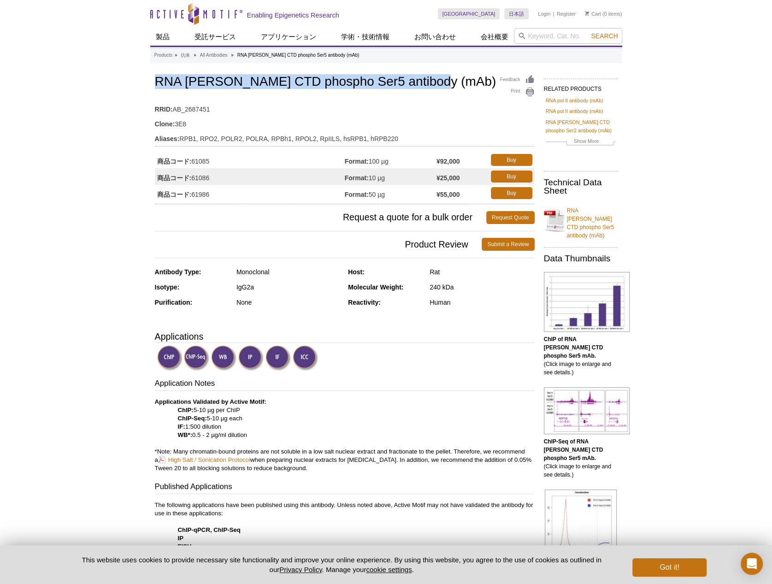
drag, startPoint x: 158, startPoint y: 81, endPoint x: 437, endPoint y: 74, distance: 278.3
click at [437, 74] on div "Feedback Print RNA pol II CTD phospho Ser5 antibody (mAb) RRID: AB_2687451 Clon…" at bounding box center [345, 138] width 380 height 131
copy h1 "RNA pol II CTD phospho Ser5 antibody (mAb)"
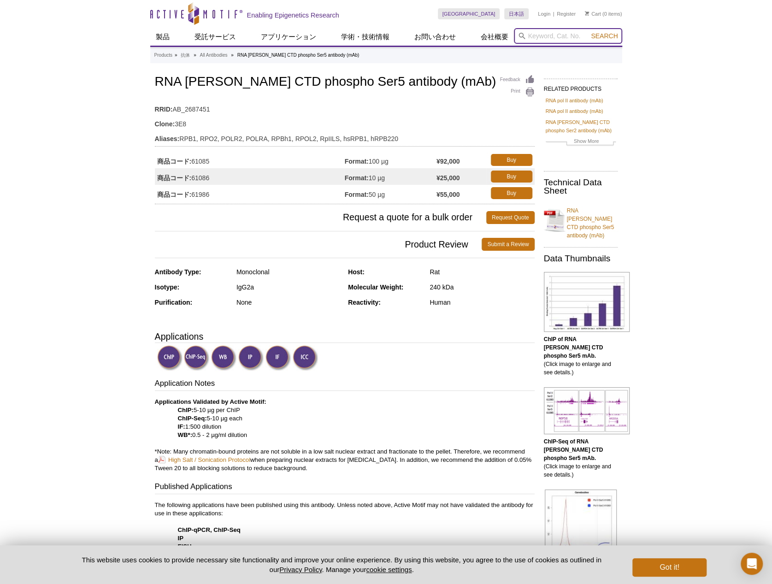
click at [559, 33] on input "search" at bounding box center [568, 36] width 108 height 16
type input "65713 / 65913 / 65714 - BRD4 antibody (pAb)"
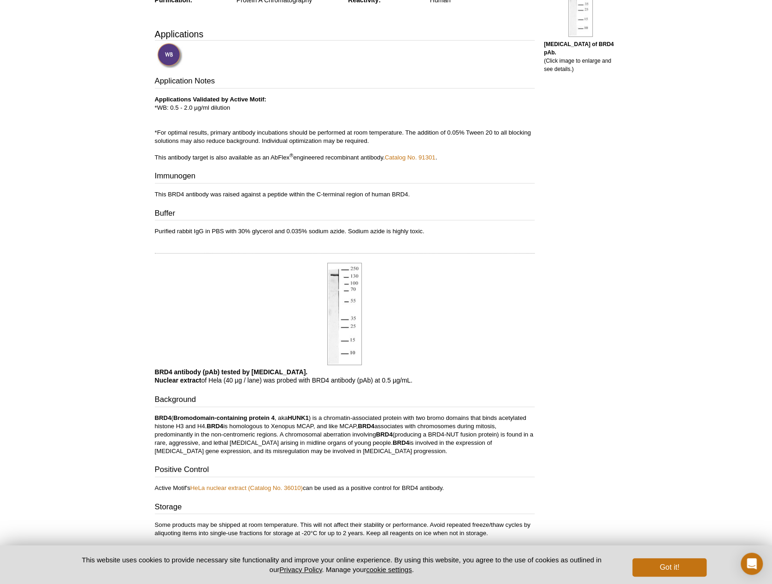
scroll to position [399, 0]
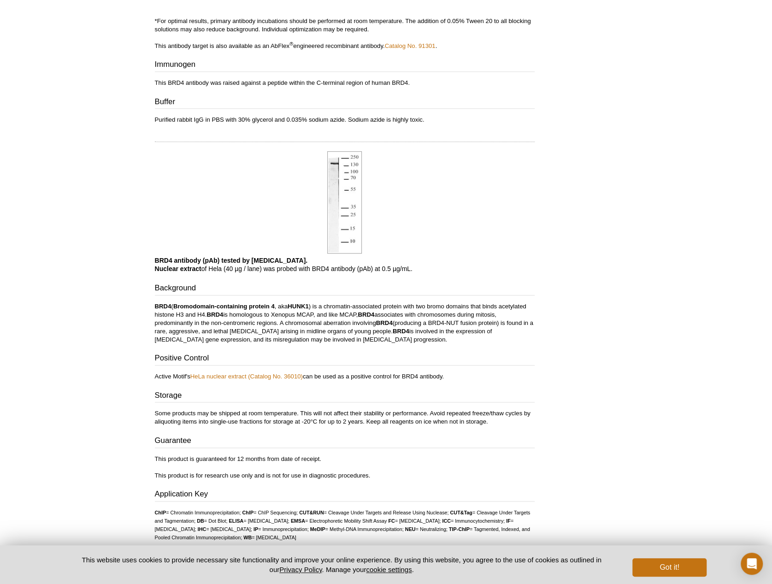
click at [501, 184] on div at bounding box center [345, 202] width 380 height 107
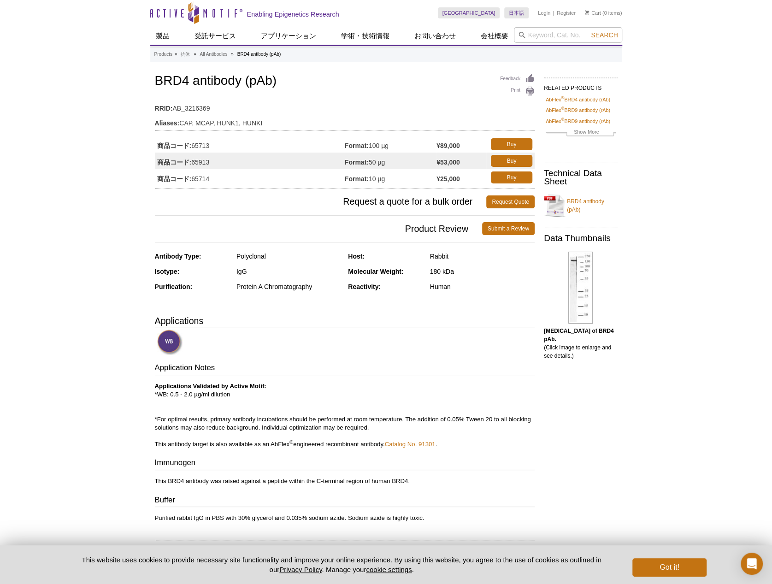
scroll to position [0, 0]
click at [523, 38] on icon at bounding box center [521, 36] width 7 height 7
click at [534, 35] on input "search" at bounding box center [568, 36] width 108 height 16
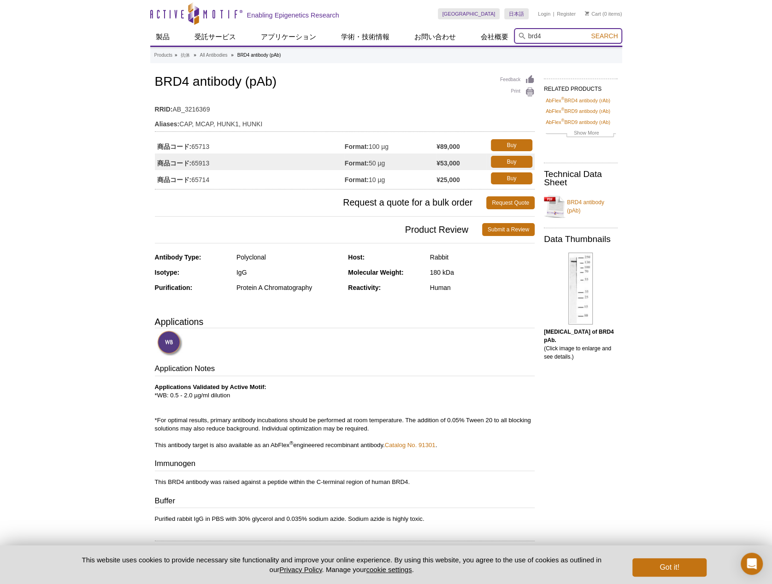
type input "brd4"
click at [588, 32] on button "Search" at bounding box center [604, 36] width 32 height 8
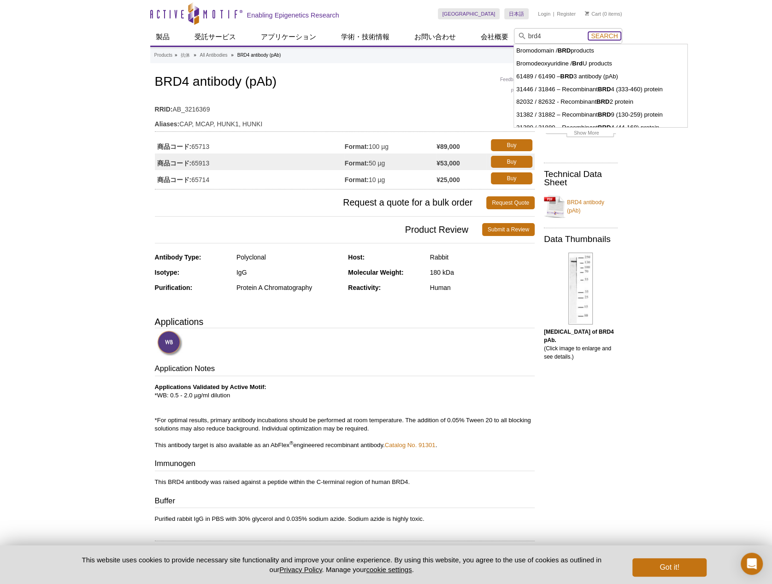
click at [605, 35] on span "Search" at bounding box center [604, 35] width 27 height 7
click at [699, 182] on div "Active Motif Logo Enabling Epigenetics Research 0 Search Skip to content Active…" at bounding box center [386, 520] width 772 height 1041
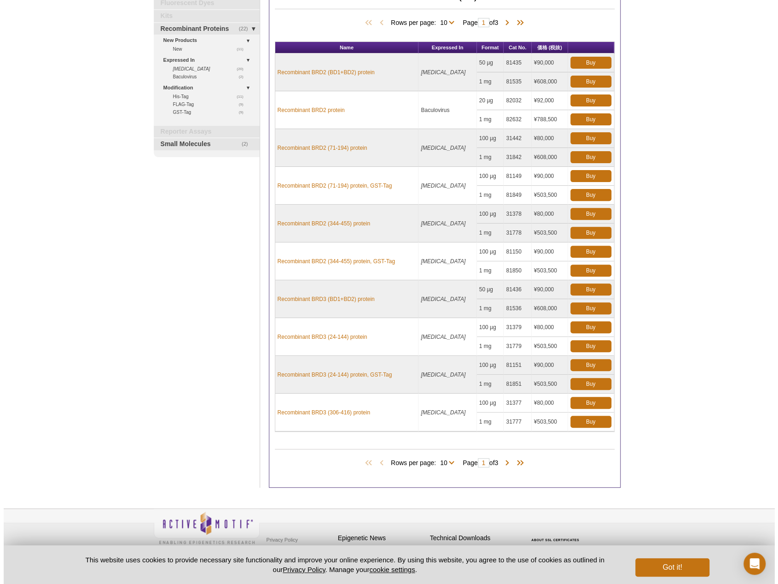
scroll to position [95, 0]
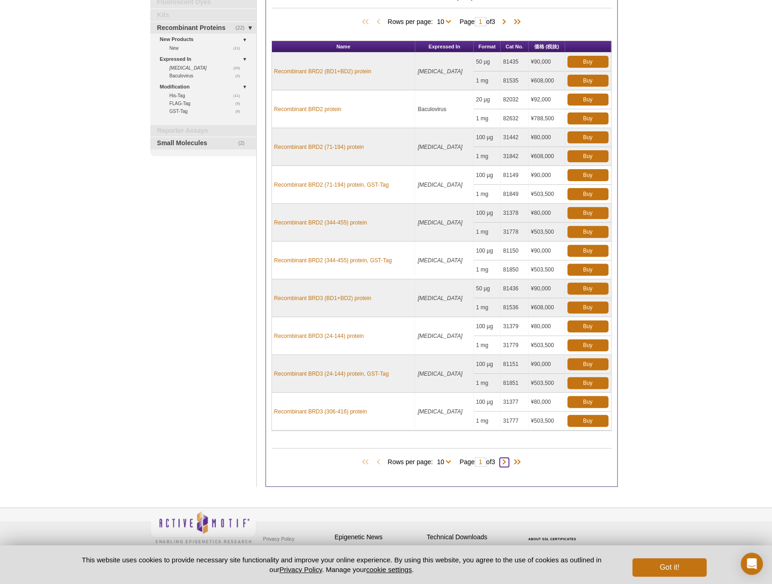
click at [505, 457] on span at bounding box center [503, 461] width 9 height 9
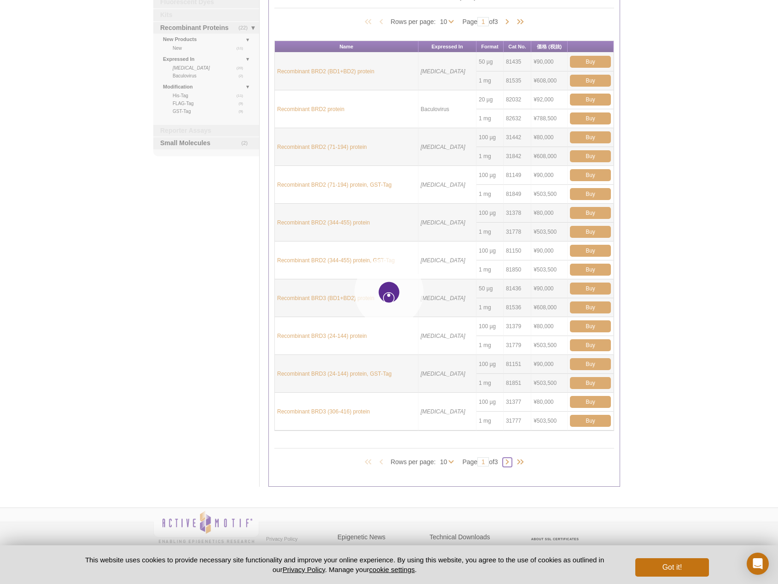
type input "2"
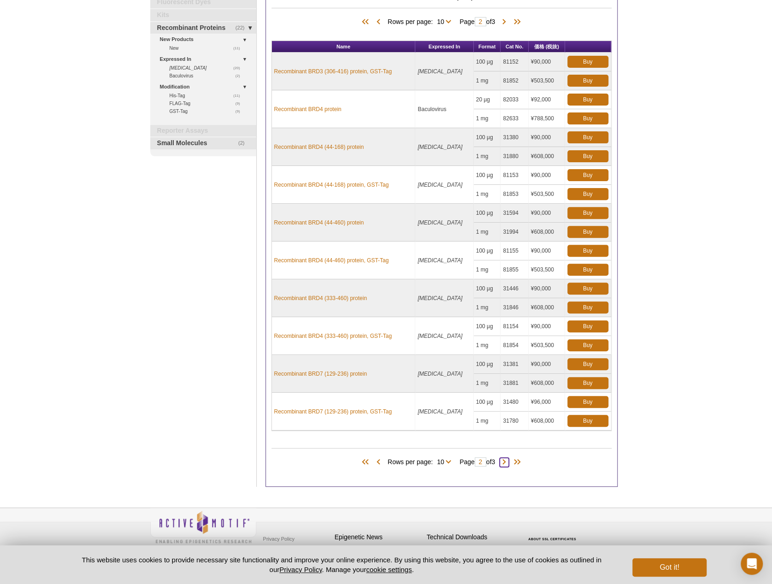
click at [509, 458] on span at bounding box center [503, 461] width 9 height 9
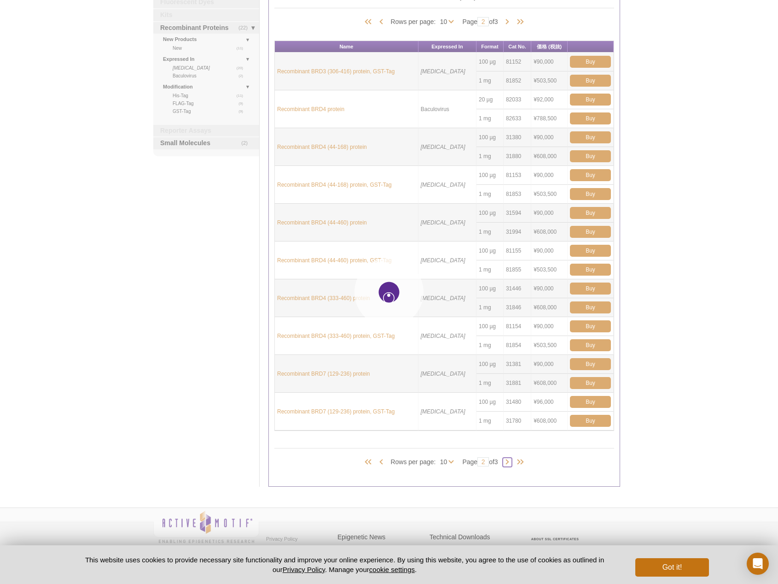
type input "3"
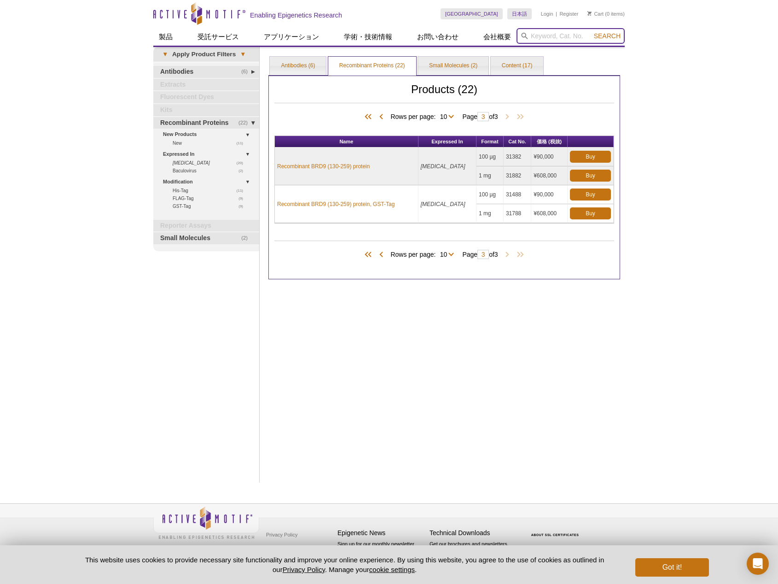
click at [544, 38] on input "search" at bounding box center [571, 36] width 108 height 16
type input "anti brd4"
click at [591, 32] on button "Search" at bounding box center [607, 36] width 32 height 8
click at [299, 64] on link "Antibodies (6)" at bounding box center [298, 66] width 56 height 18
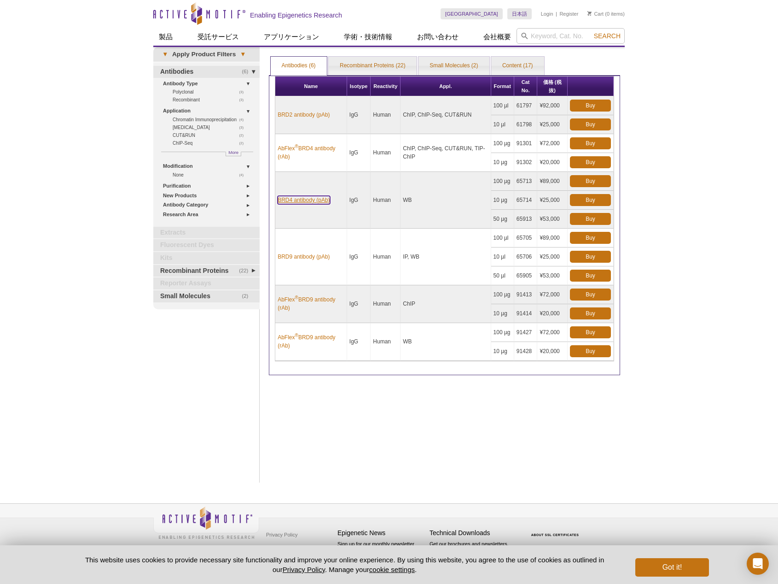
click at [322, 198] on link "BRD4 antibody (pAb)" at bounding box center [304, 200] width 52 height 8
click at [555, 37] on input "search" at bounding box center [571, 36] width 108 height 16
paste input "Histone H3 total"
type input "Histone H3 total"
click at [591, 32] on button "Search" at bounding box center [607, 36] width 32 height 8
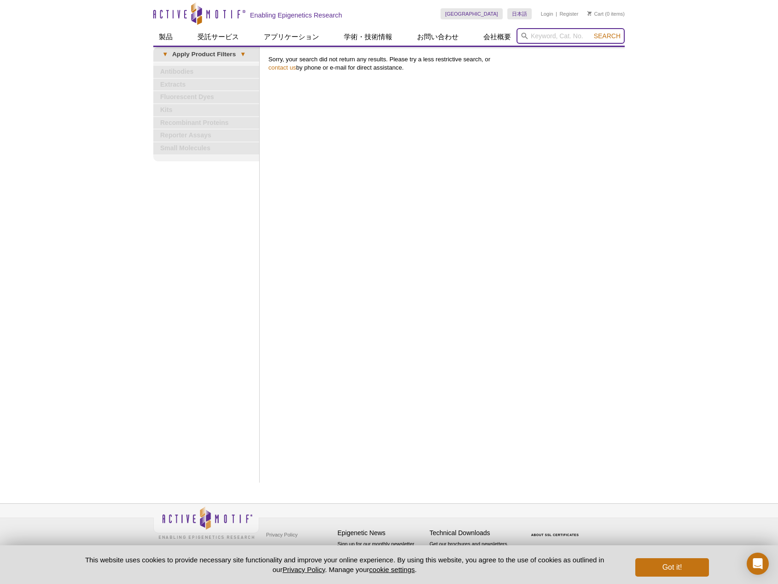
click at [577, 38] on input "search" at bounding box center [571, 36] width 108 height 16
type input "histone h3"
click at [591, 32] on button "Search" at bounding box center [607, 36] width 32 height 8
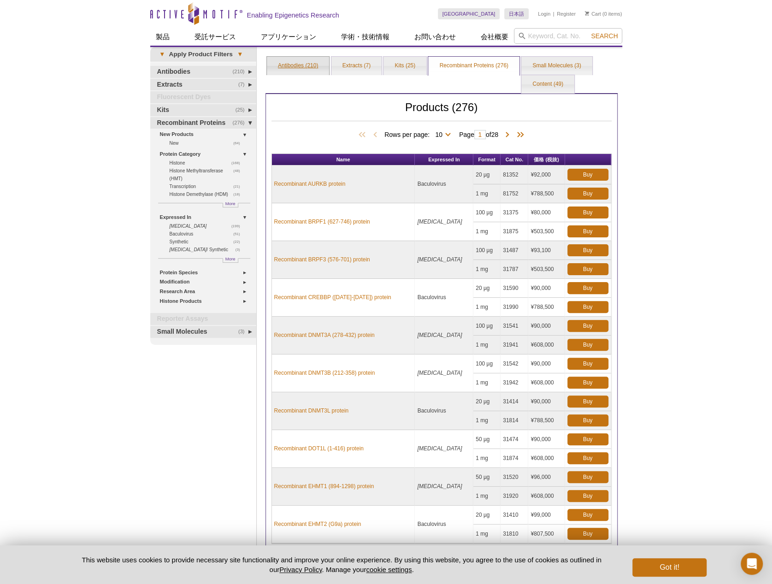
click at [302, 69] on link "Antibodies (210)" at bounding box center [298, 66] width 62 height 18
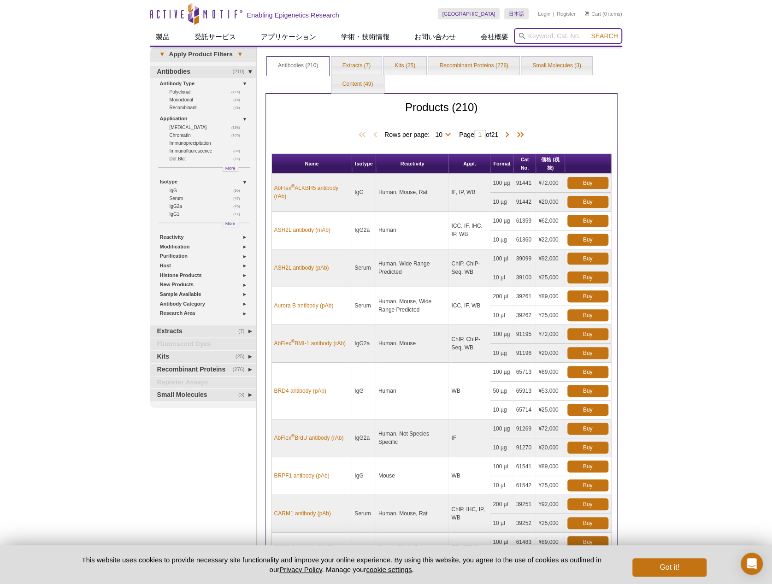
click at [540, 35] on input "search" at bounding box center [568, 36] width 108 height 16
click at [577, 62] on strong "Histone H3 antibody" at bounding box center [589, 63] width 59 height 7
type input "61647 / 61648 – Histone H3 antibody (mAb)"
click at [600, 40] on input "61647 / 61648 – Histone H3 antibody (mAb)" at bounding box center [568, 36] width 108 height 16
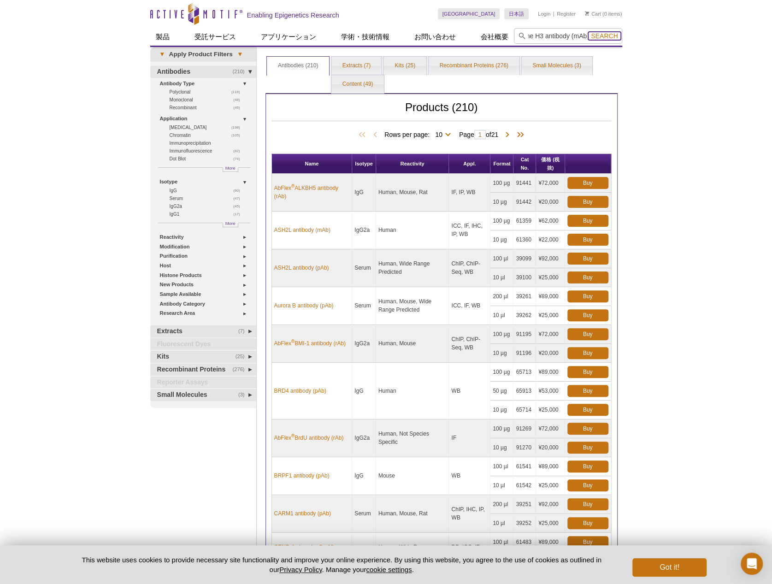
click at [600, 36] on span "Search" at bounding box center [604, 35] width 27 height 7
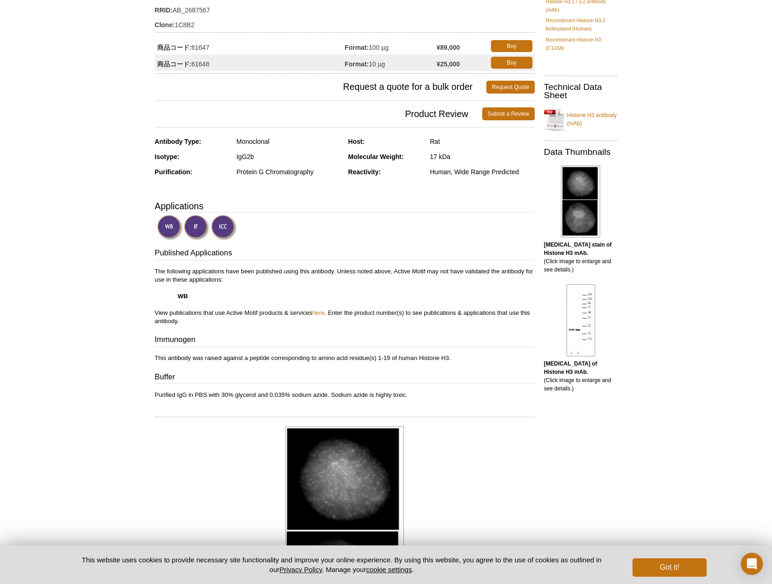
scroll to position [123, 0]
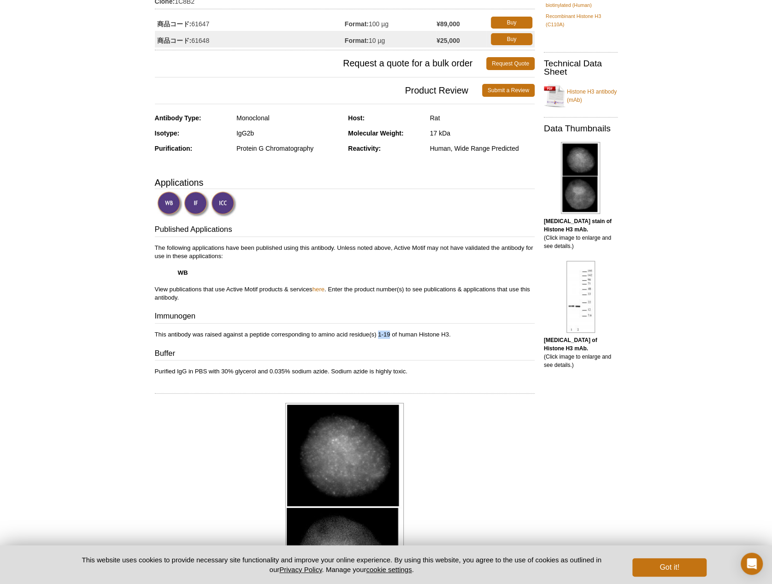
drag, startPoint x: 379, startPoint y: 334, endPoint x: 390, endPoint y: 333, distance: 11.1
click at [390, 333] on p "This antibody was raised against a peptide corresponding to amino acid residue(…" at bounding box center [345, 334] width 380 height 8
click at [381, 374] on p "Purified IgG in PBS with 30% glycerol and 0.035% sodium azide. Sodium azide is …" at bounding box center [345, 371] width 380 height 8
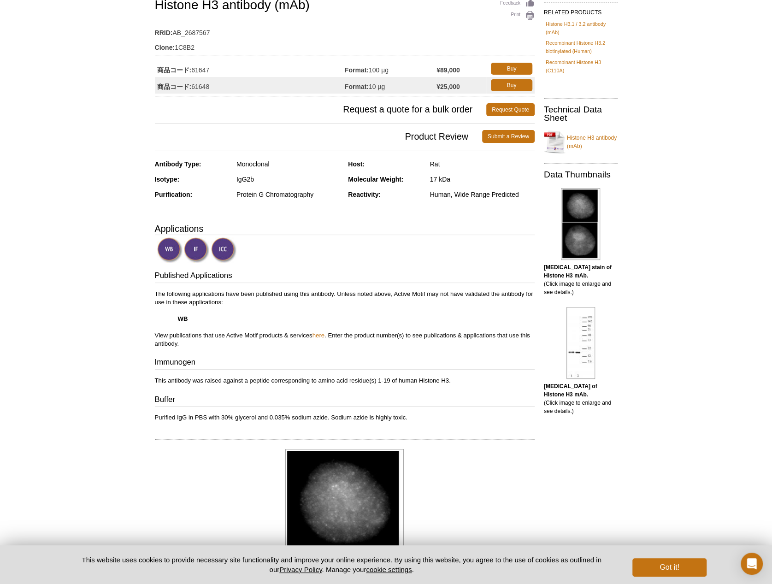
scroll to position [0, 0]
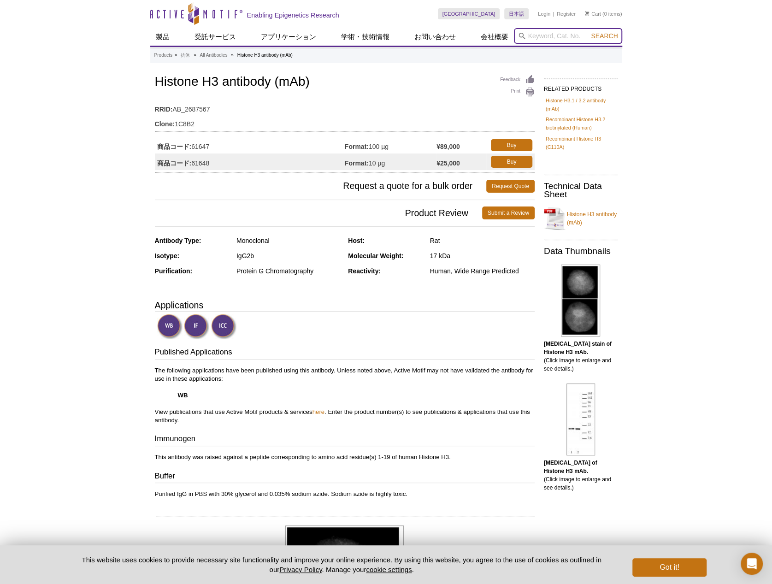
click at [562, 33] on input "search" at bounding box center [568, 36] width 108 height 16
click at [551, 33] on input "search" at bounding box center [568, 36] width 108 height 16
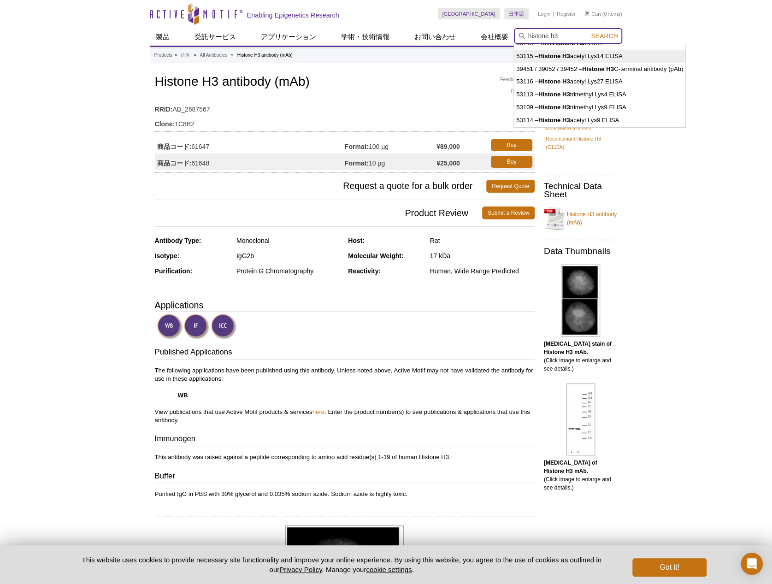
scroll to position [30, 0]
click at [602, 60] on strong "Histone H3" at bounding box center [598, 58] width 32 height 7
type input "39451 / 39052 / 39452 – Histone H3 C-terminal antibody (pAb)"
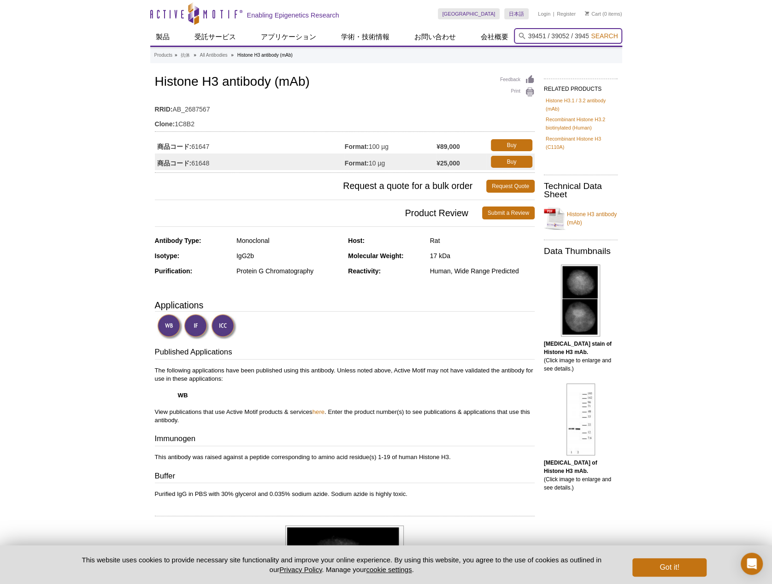
scroll to position [0, 118]
click at [539, 34] on input "search" at bounding box center [568, 36] width 108 height 16
paste input "H4K16ac"
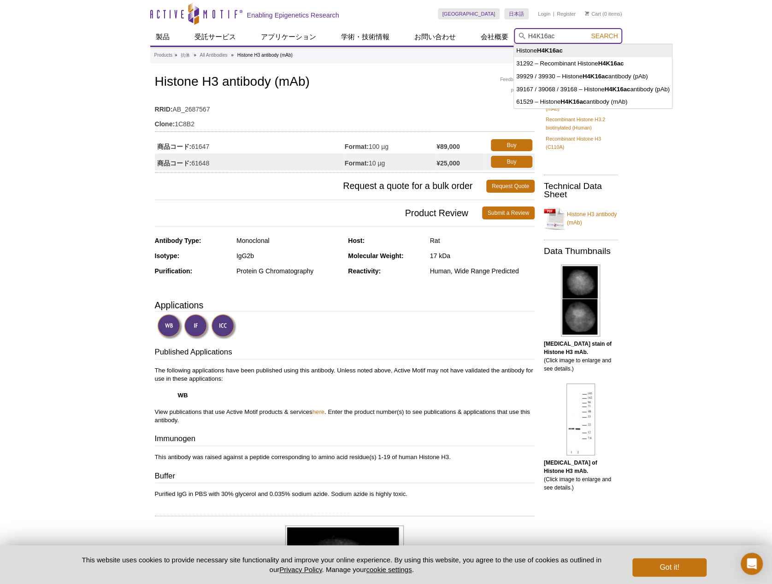
type input "H4K16ac"
click at [603, 35] on span "Search" at bounding box center [604, 35] width 27 height 7
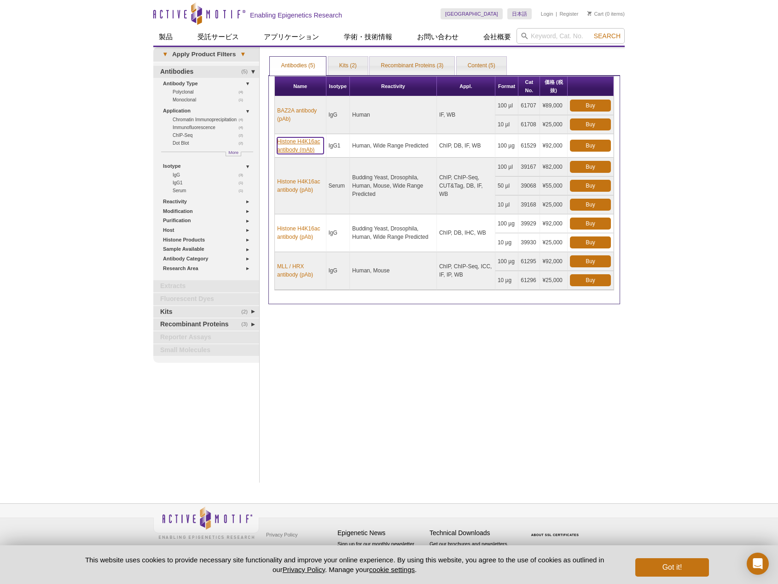
click at [310, 143] on link "Histone H4K16ac antibody (mAb)" at bounding box center [300, 145] width 47 height 17
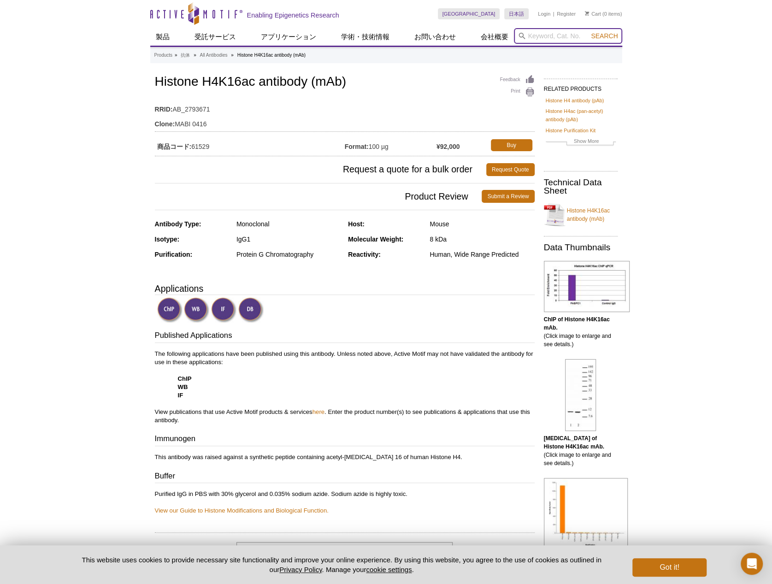
click at [557, 40] on input "search" at bounding box center [568, 36] width 108 height 16
paste input "H3K9me3"
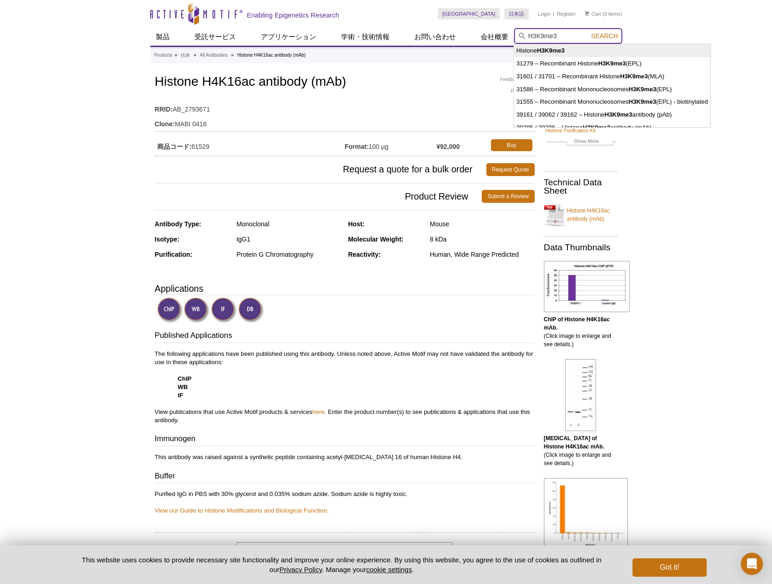
type input "H3K9me3"
click at [603, 34] on span "Search" at bounding box center [604, 35] width 27 height 7
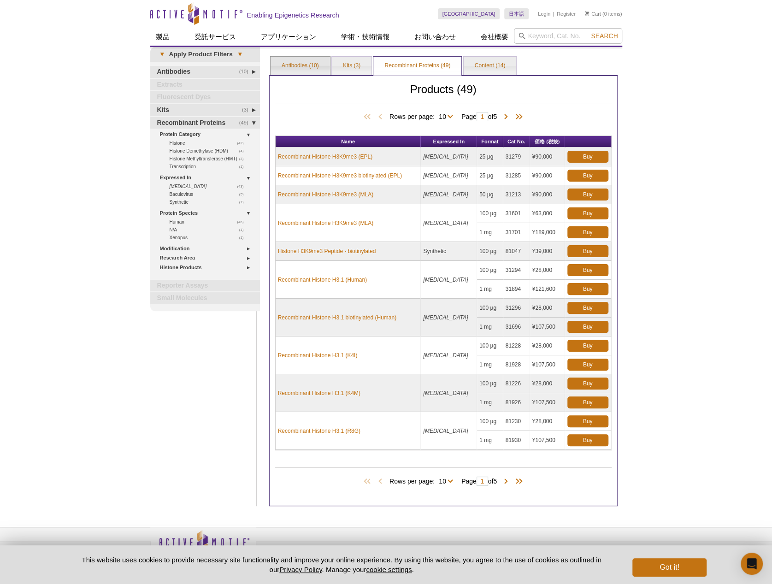
click at [306, 64] on link "Antibodies (10)" at bounding box center [299, 66] width 59 height 18
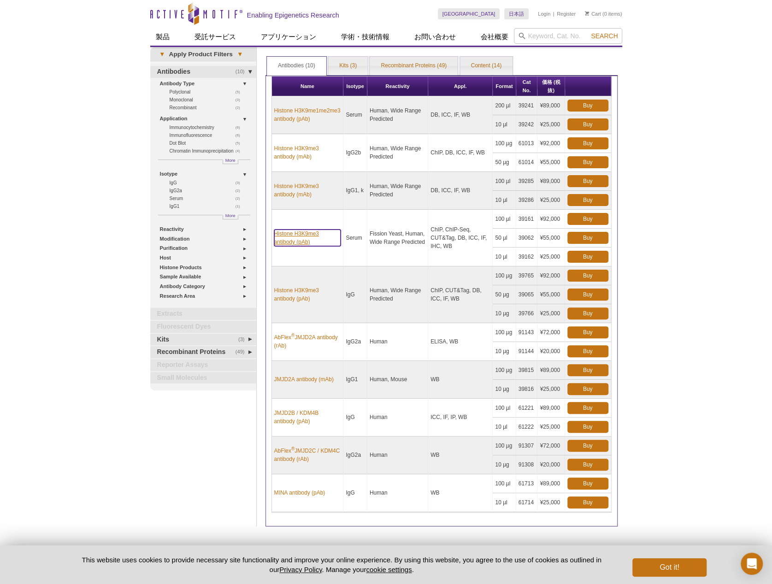
click at [295, 241] on link "Histone H3K9me3 antibody (pAb)" at bounding box center [307, 237] width 67 height 17
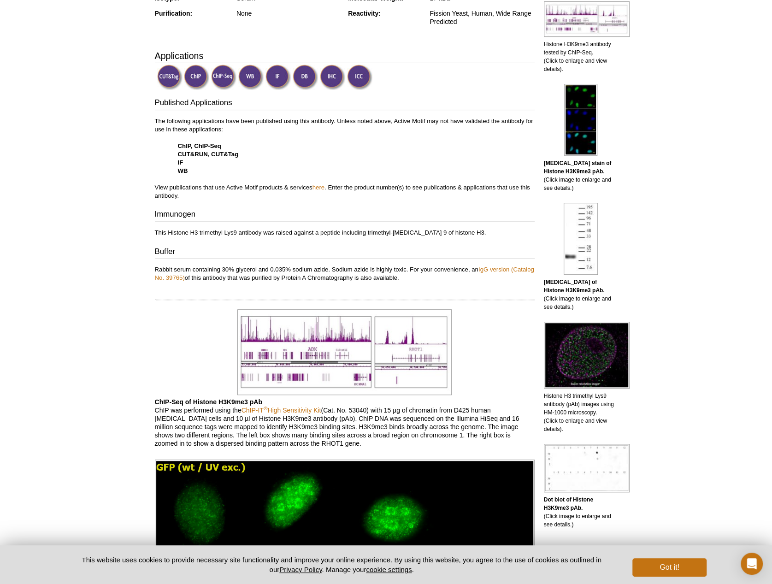
scroll to position [261, 0]
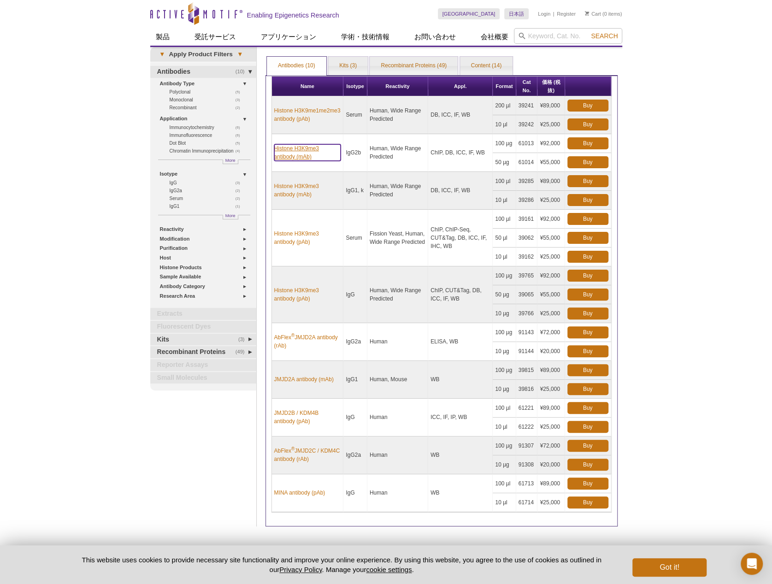
click at [301, 150] on link "Histone H3K9me3 antibody (mAb)" at bounding box center [307, 152] width 67 height 17
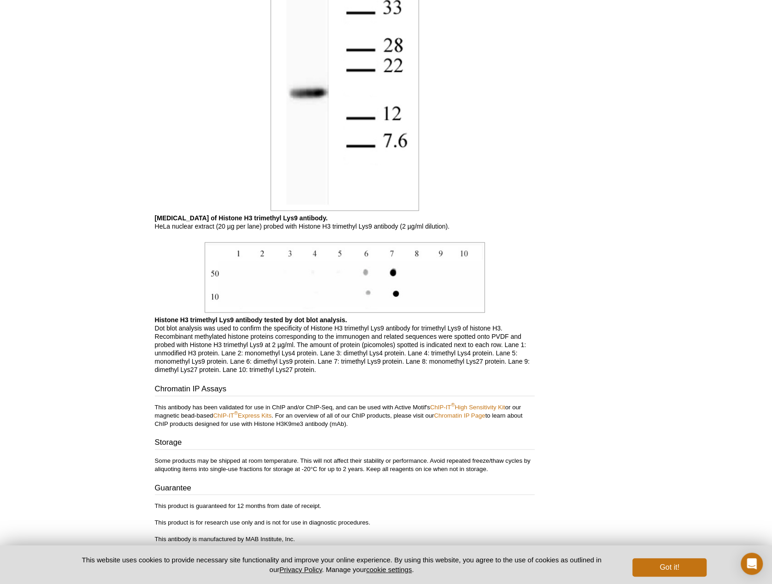
scroll to position [1007, 0]
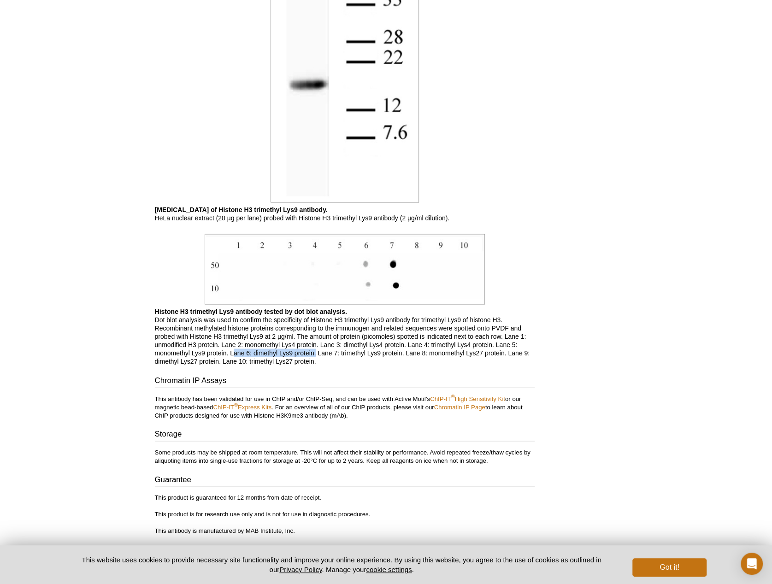
drag, startPoint x: 232, startPoint y: 352, endPoint x: 315, endPoint y: 351, distance: 82.9
click at [315, 351] on p "Histone H3 trimethyl Lys9 antibody tested by dot blot analysis. Dot blot analys…" at bounding box center [345, 336] width 380 height 58
drag, startPoint x: 315, startPoint y: 351, endPoint x: 392, endPoint y: 368, distance: 78.7
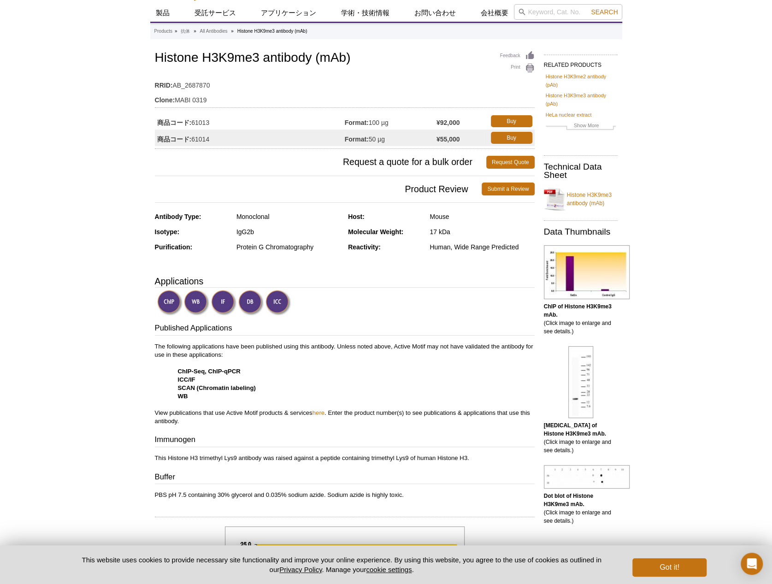
scroll to position [20, 0]
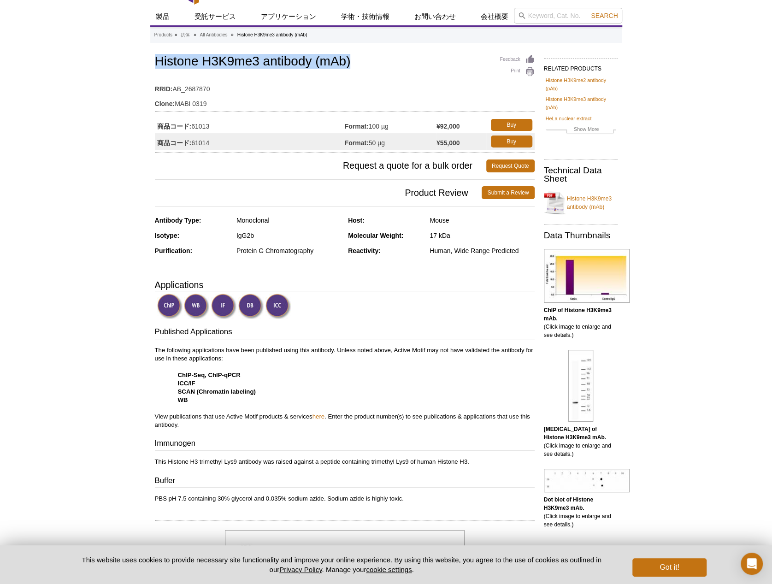
drag, startPoint x: 156, startPoint y: 59, endPoint x: 357, endPoint y: 60, distance: 201.3
click at [357, 60] on h1 "Histone H3K9me3 antibody (mAb)" at bounding box center [345, 62] width 380 height 16
copy h1 "Histone H3K9me3 antibody (mAb)"
drag, startPoint x: 193, startPoint y: 142, endPoint x: 219, endPoint y: 143, distance: 25.8
click at [219, 143] on td "商品コード: 61014" at bounding box center [250, 141] width 190 height 17
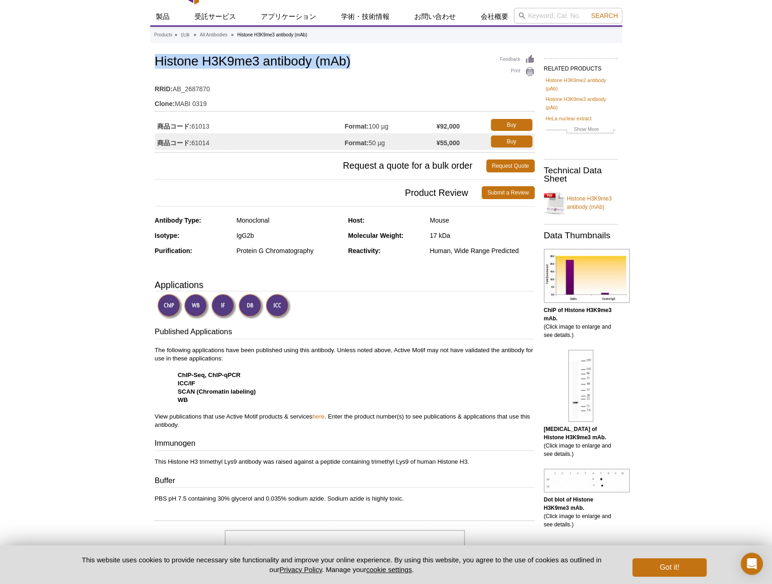
copy td "61014"
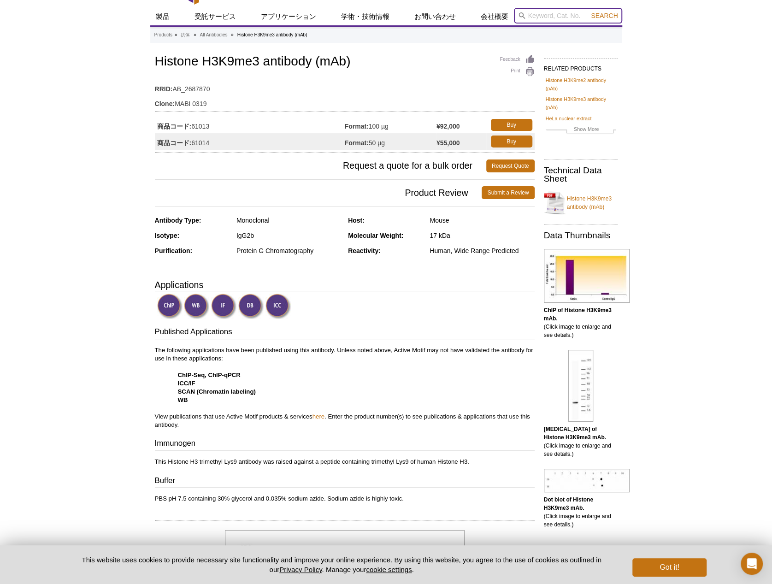
click at [551, 14] on input "search" at bounding box center [568, 16] width 108 height 16
paste input "H3K9ac"
type input "H3K9ac"
click at [597, 17] on span "Search" at bounding box center [604, 15] width 27 height 7
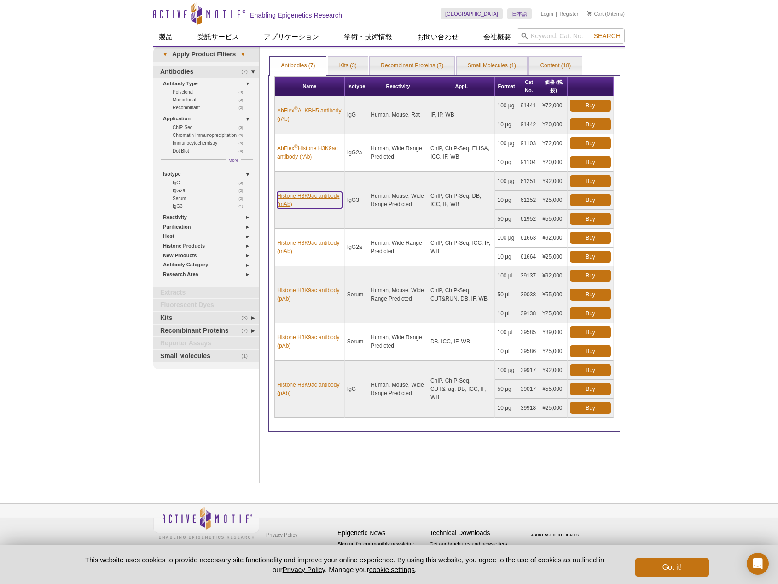
click at [310, 196] on link "Histone H3K9ac antibody (mAb)" at bounding box center [309, 200] width 65 height 17
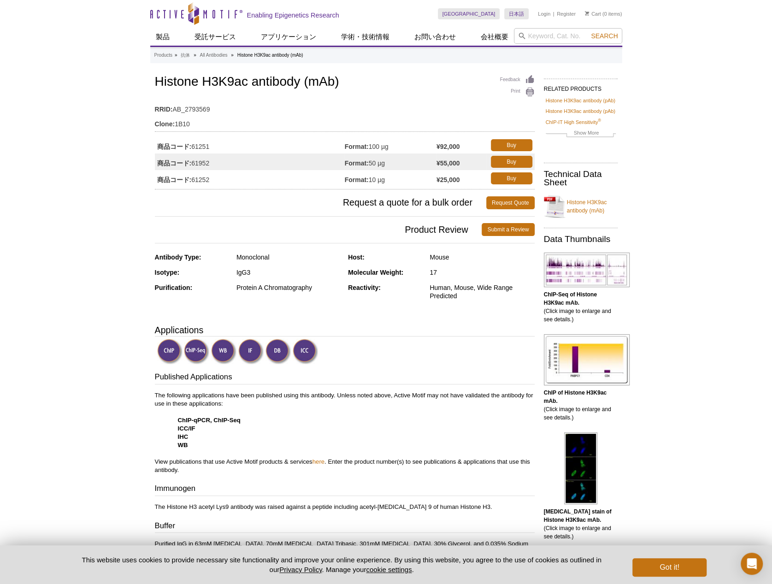
drag, startPoint x: 194, startPoint y: 163, endPoint x: 212, endPoint y: 164, distance: 18.0
click at [212, 164] on td "商品コード: 61952" at bounding box center [250, 161] width 190 height 17
copy td "61952"
drag, startPoint x: 157, startPoint y: 81, endPoint x: 346, endPoint y: 80, distance: 189.3
click at [346, 80] on h1 "Histone H3K9ac antibody (mAb)" at bounding box center [345, 83] width 380 height 16
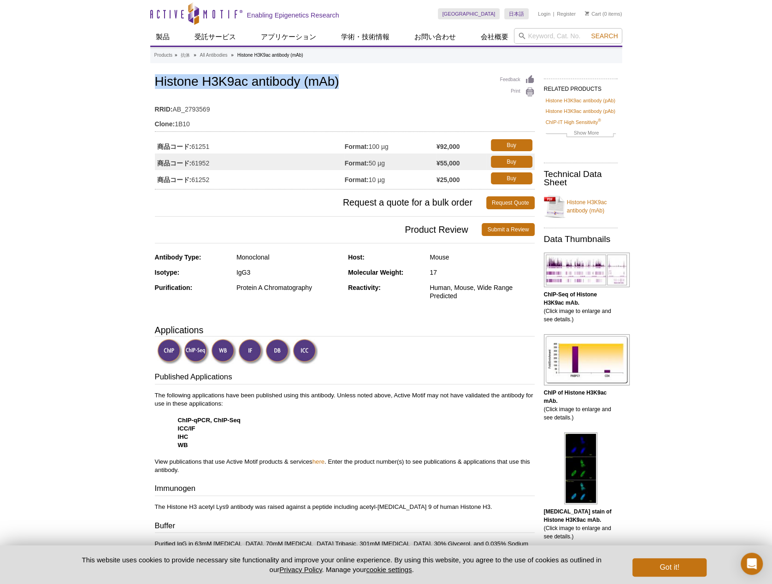
copy h1 "Histone H3K9ac antibody (mAb)"
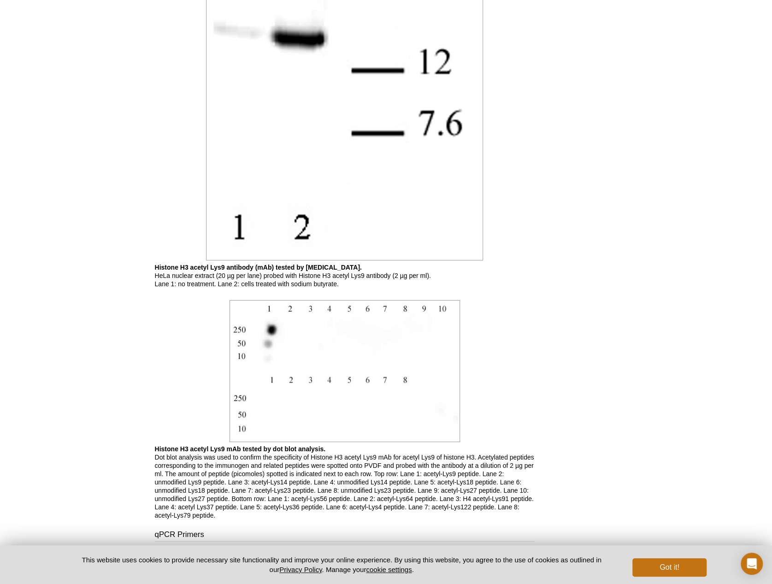
scroll to position [2272, 0]
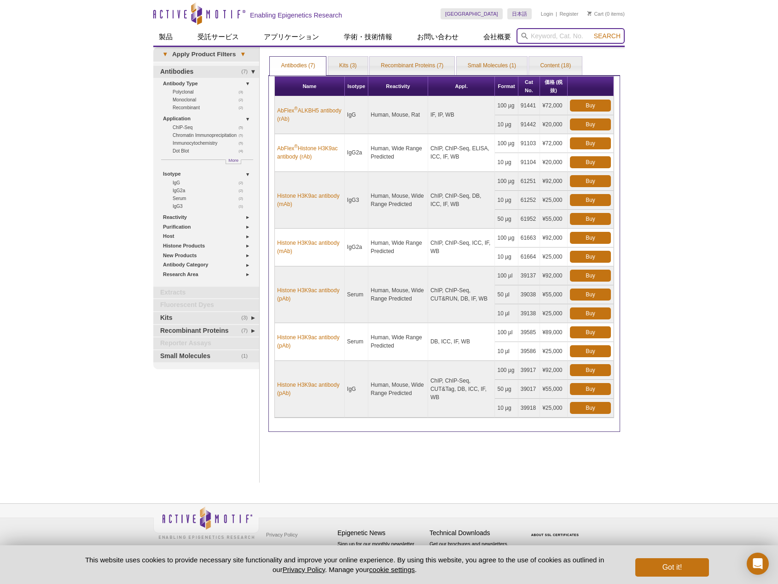
click at [553, 34] on input "search" at bounding box center [571, 36] width 108 height 16
paste input "H3K4me2"
type input "H3K4me2"
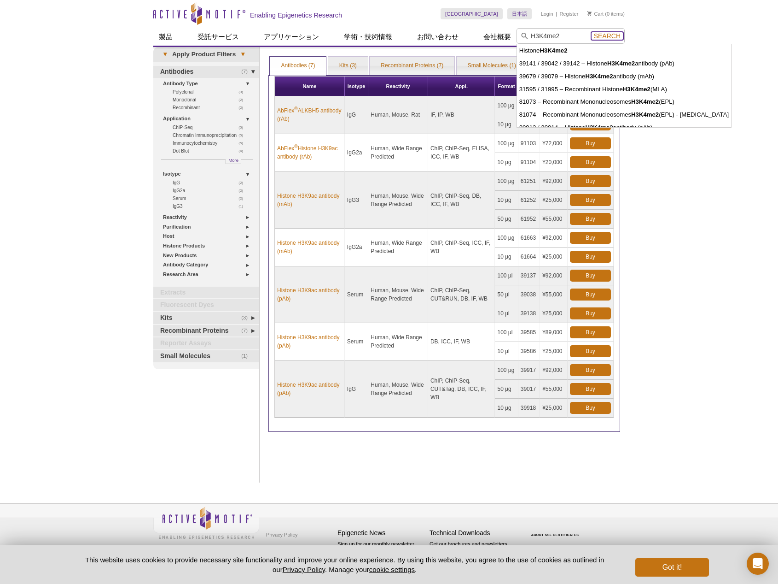
click at [601, 34] on span "Search" at bounding box center [607, 35] width 27 height 7
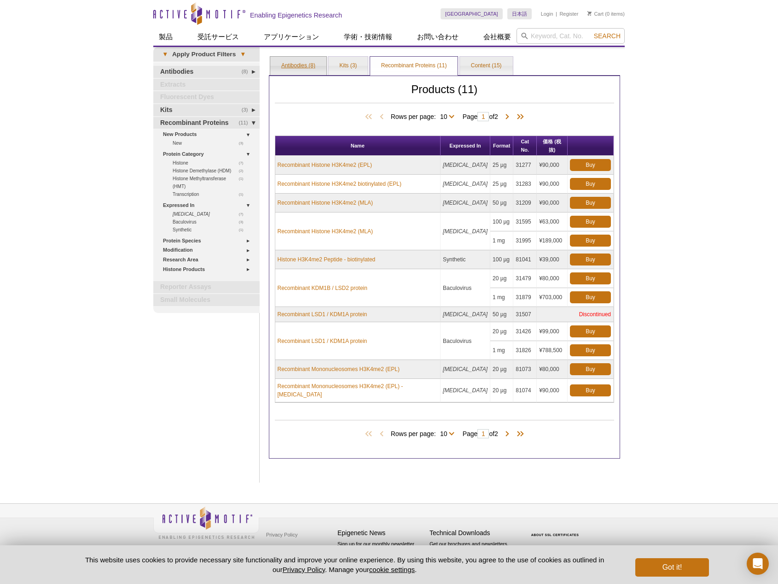
click at [309, 69] on link "Antibodies (8)" at bounding box center [298, 66] width 56 height 18
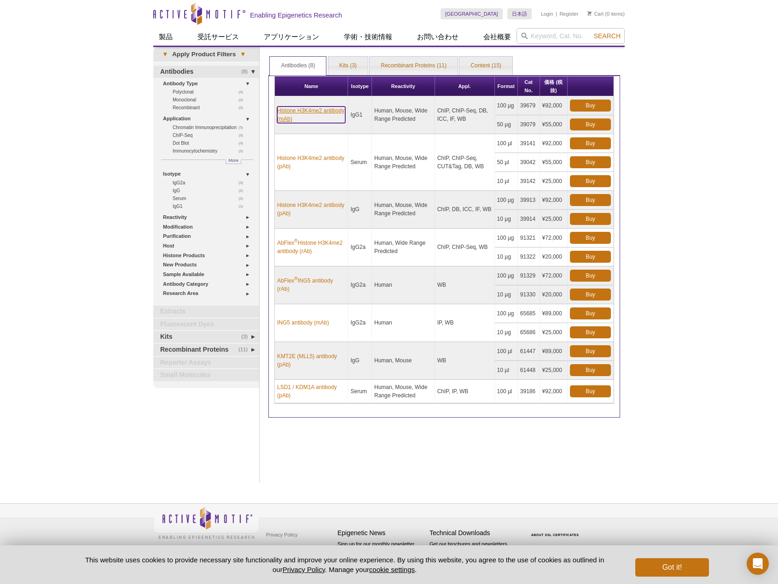
click at [305, 109] on link "Histone H3K4me2 antibody (mAb)" at bounding box center [311, 114] width 68 height 17
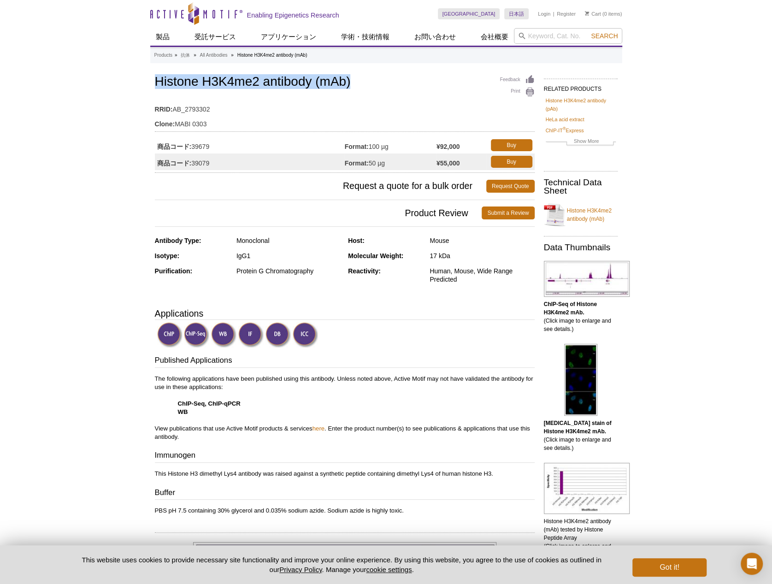
drag, startPoint x: 157, startPoint y: 82, endPoint x: 356, endPoint y: 82, distance: 199.0
click at [356, 82] on h1 "Histone H3K4me2 antibody (mAb)" at bounding box center [345, 83] width 380 height 16
copy h1 "Histone H3K4me2 antibody (mAb)"
drag, startPoint x: 195, startPoint y: 163, endPoint x: 228, endPoint y: 164, distance: 32.3
click at [228, 164] on td "商品コード: 39079" at bounding box center [250, 161] width 190 height 17
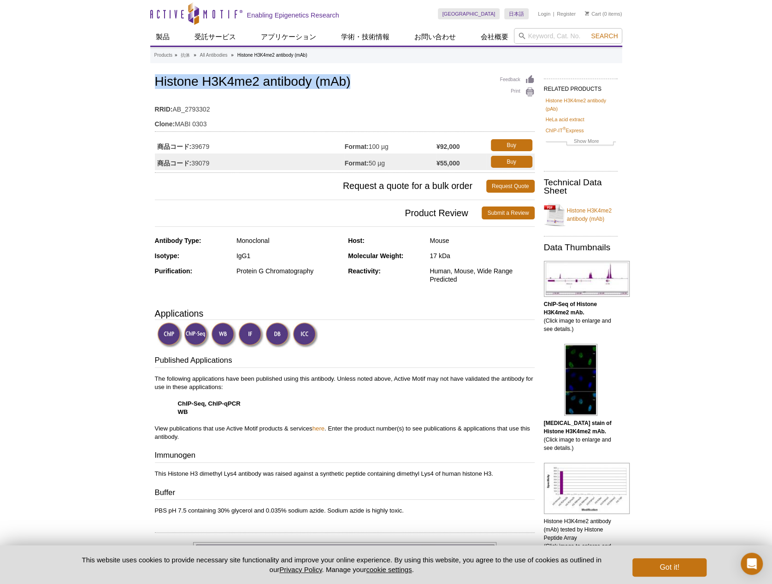
copy td "9079"
click at [203, 163] on td "商品コード: 39079" at bounding box center [250, 161] width 190 height 17
click at [195, 164] on td "商品コード: 39079" at bounding box center [250, 161] width 190 height 17
drag, startPoint x: 191, startPoint y: 164, endPoint x: 211, endPoint y: 164, distance: 19.8
click at [211, 164] on td "商品コード: 39079" at bounding box center [250, 161] width 190 height 17
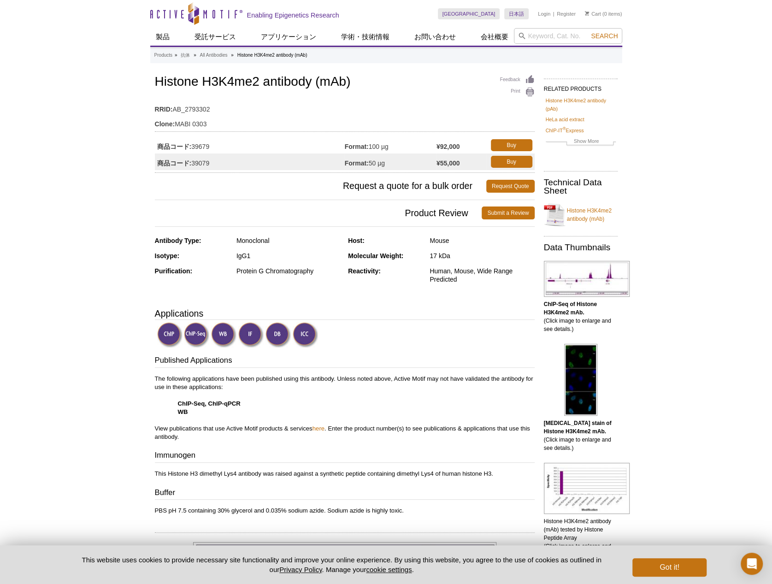
drag, startPoint x: 211, startPoint y: 164, endPoint x: 196, endPoint y: 164, distance: 14.3
click at [205, 164] on td "商品コード: 39079" at bounding box center [250, 161] width 190 height 17
click at [193, 164] on td "商品コード: 39079" at bounding box center [250, 161] width 190 height 17
click at [193, 181] on span "Request a quote for a bulk order" at bounding box center [320, 186] width 331 height 13
drag, startPoint x: 193, startPoint y: 164, endPoint x: 211, endPoint y: 164, distance: 17.5
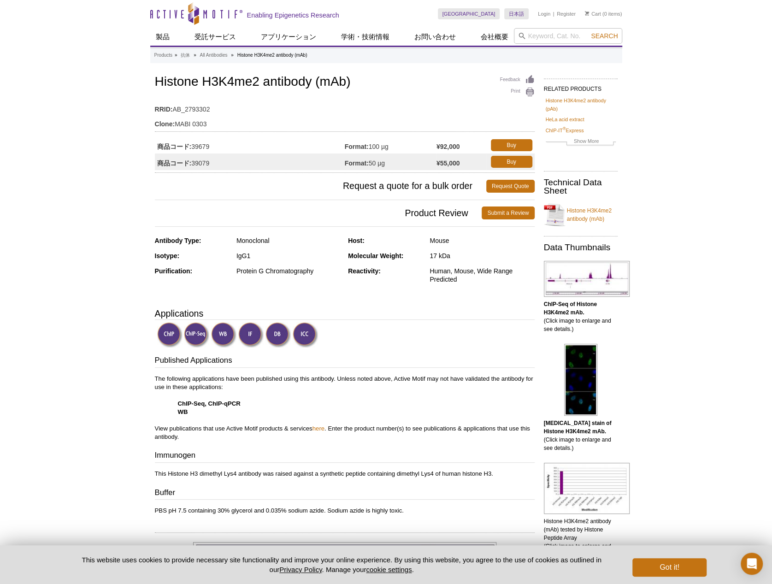
click at [211, 164] on td "商品コード: 39079" at bounding box center [250, 161] width 190 height 17
copy td "39079"
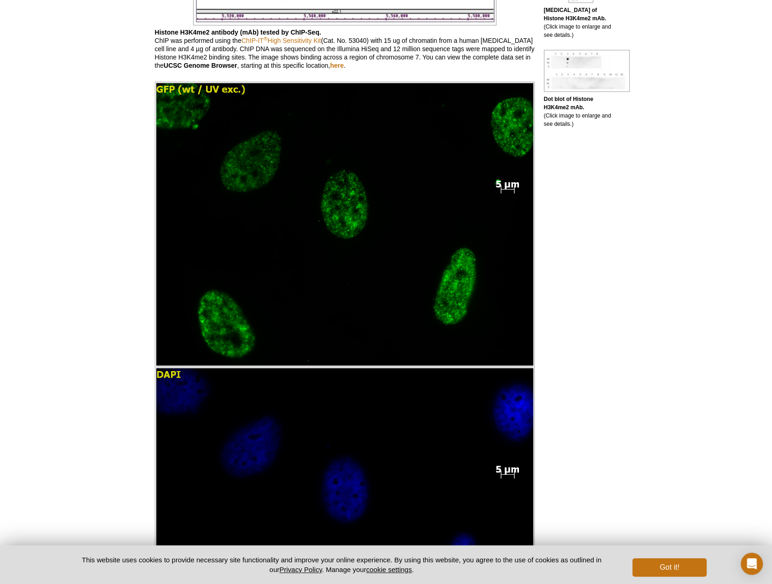
scroll to position [721, 0]
